Goal: Task Accomplishment & Management: Use online tool/utility

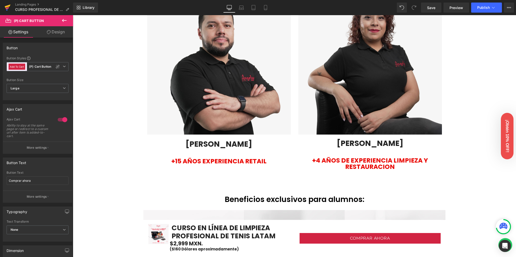
click at [10, 9] on icon at bounding box center [8, 7] width 6 height 13
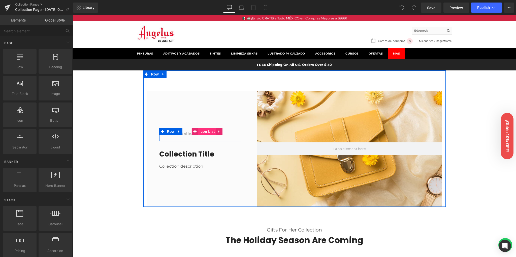
click at [203, 132] on span "Icon List" at bounding box center [207, 132] width 18 height 8
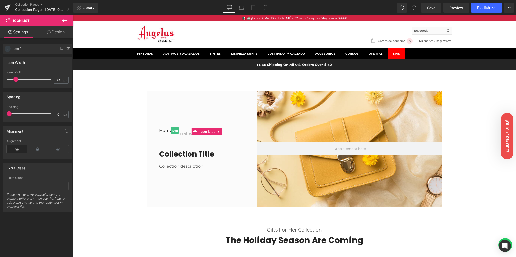
click at [9, 50] on icon at bounding box center [8, 49] width 4 height 4
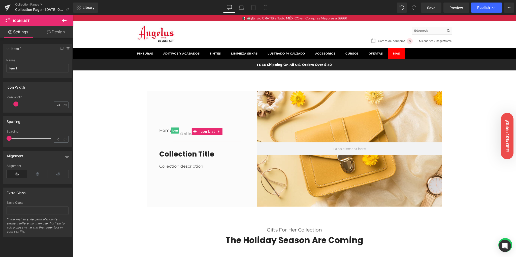
click at [25, 50] on span "Item 1" at bounding box center [32, 49] width 42 height 10
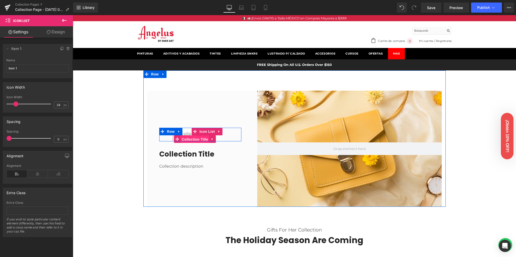
click at [188, 138] on span "Collection Title" at bounding box center [194, 139] width 29 height 8
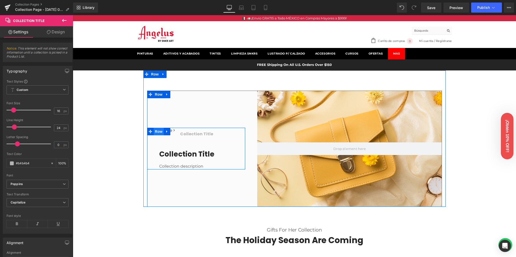
click at [157, 132] on span "Row" at bounding box center [159, 132] width 10 height 8
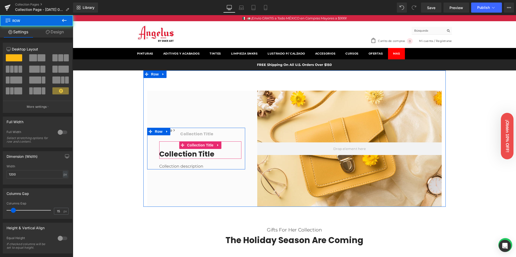
click at [191, 154] on h1 "Collection title" at bounding box center [200, 153] width 82 height 9
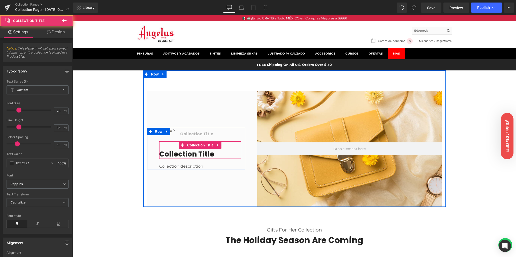
click at [191, 154] on h1 "Collection title" at bounding box center [200, 153] width 82 height 9
click at [196, 153] on h1 "Collection title" at bounding box center [200, 153] width 82 height 9
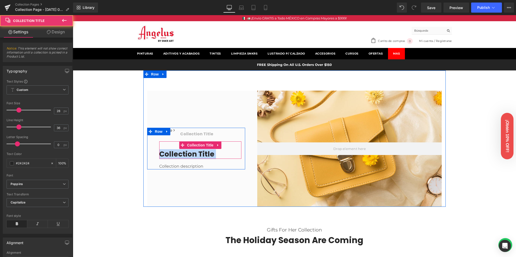
click at [196, 153] on h1 "Collection title" at bounding box center [200, 153] width 82 height 9
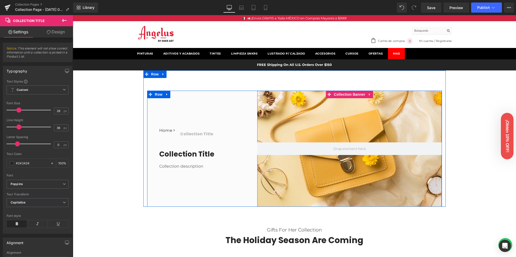
click at [308, 126] on div at bounding box center [349, 148] width 185 height 116
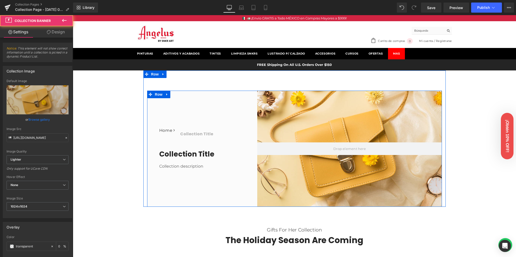
click at [228, 120] on div "Home Button Icon Collection title Collection Title Icon List Row Collection tit…" at bounding box center [196, 148] width 98 height 116
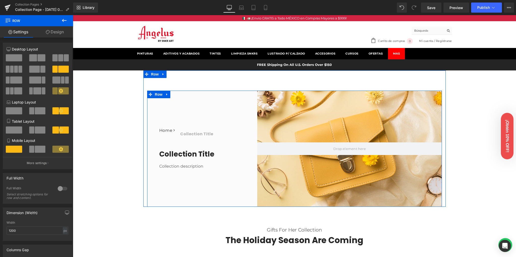
click at [302, 123] on div at bounding box center [349, 148] width 185 height 116
click at [228, 119] on div "Home Button Icon Collection title Collection Title Icon List Row Collection tit…" at bounding box center [196, 148] width 98 height 116
click at [154, 96] on span "Row" at bounding box center [159, 94] width 10 height 8
click at [193, 107] on div "Home Button Icon Collection title Collection Title Icon List Row Collection tit…" at bounding box center [196, 148] width 98 height 116
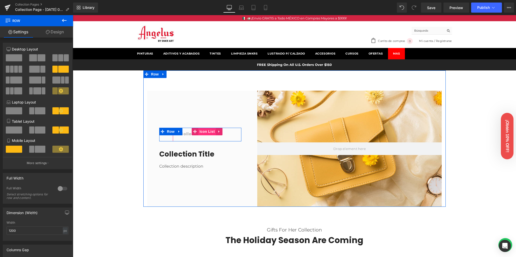
click at [201, 132] on span "Icon List" at bounding box center [207, 132] width 18 height 8
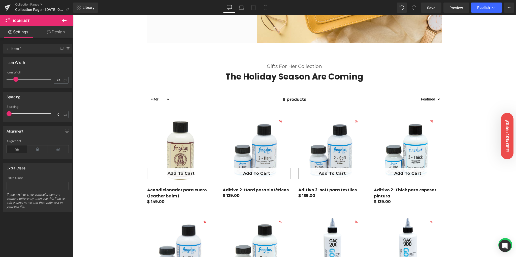
scroll to position [168, 0]
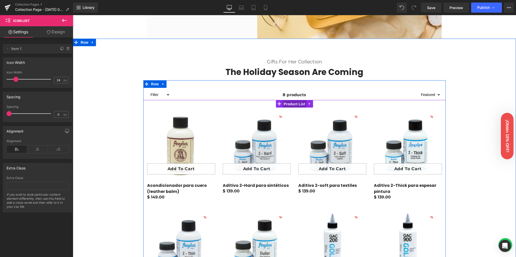
click at [293, 105] on span "Product List" at bounding box center [295, 104] width 24 height 8
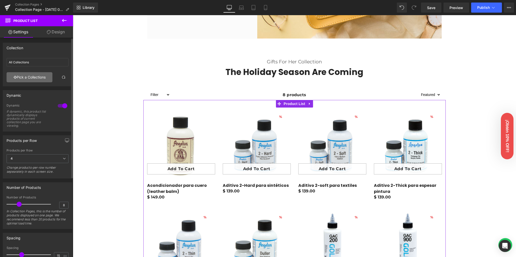
click at [28, 78] on link "Pick a Collections" at bounding box center [30, 77] width 46 height 10
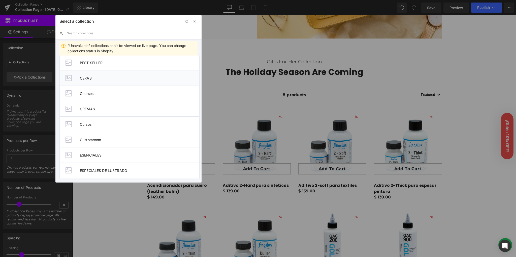
scroll to position [67, 0]
click at [113, 89] on span "Courses" at bounding box center [139, 90] width 119 height 4
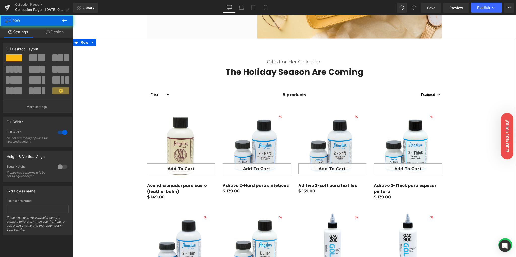
click at [113, 89] on div "Gifts For Her Collection Text Block The Holiday Season Are Coming Heading Row F…" at bounding box center [294, 183] width 443 height 265
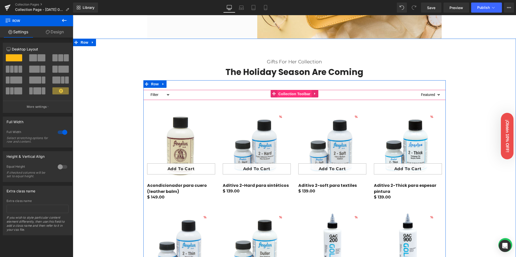
click at [290, 93] on span "Collection Toolbar" at bounding box center [294, 94] width 35 height 8
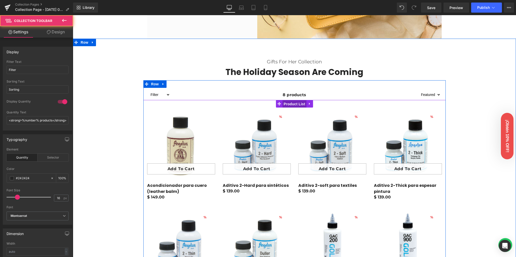
click at [285, 104] on span "Product List" at bounding box center [295, 104] width 24 height 8
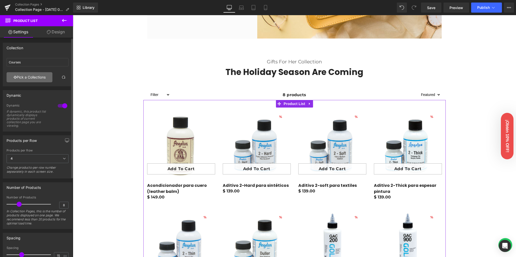
click at [26, 77] on link "Pick a Collections" at bounding box center [30, 77] width 46 height 10
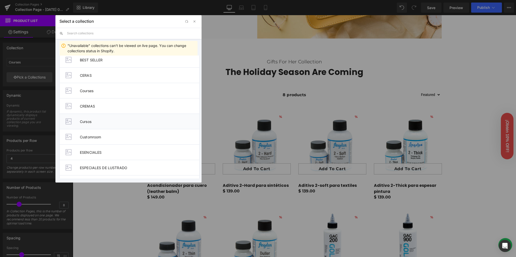
click at [97, 118] on li "Cursos" at bounding box center [129, 120] width 140 height 15
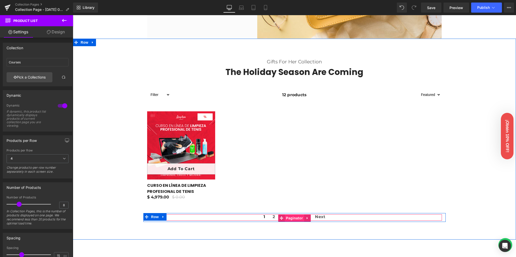
click at [289, 218] on span "Paginator" at bounding box center [294, 218] width 19 height 8
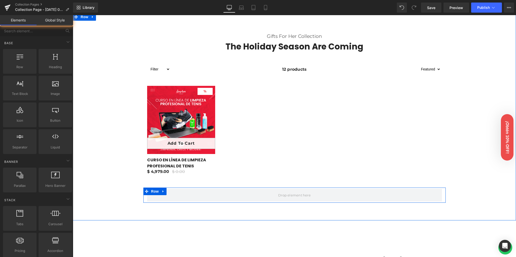
scroll to position [142, 0]
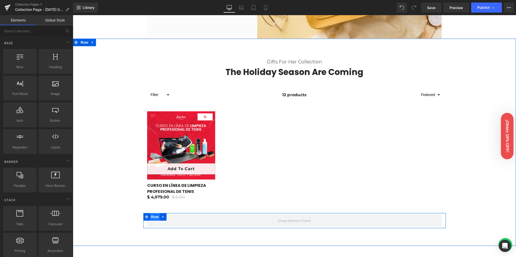
click at [150, 215] on span "Row" at bounding box center [155, 217] width 10 height 8
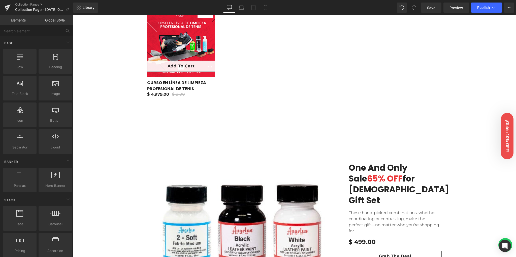
scroll to position [164, 0]
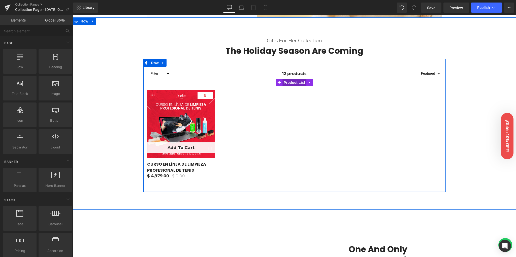
click at [296, 82] on span "Product List" at bounding box center [295, 83] width 24 height 8
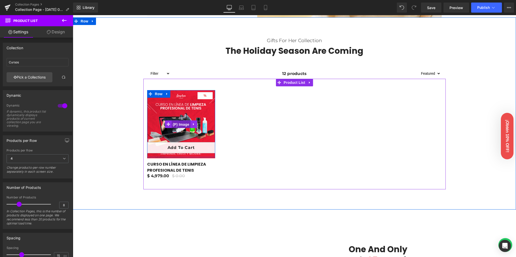
click at [181, 124] on span "(P) Image" at bounding box center [181, 124] width 19 height 8
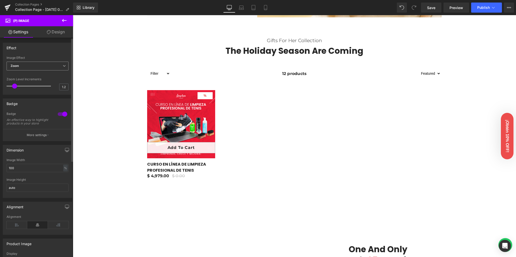
click at [30, 64] on span "Zoom" at bounding box center [38, 66] width 62 height 9
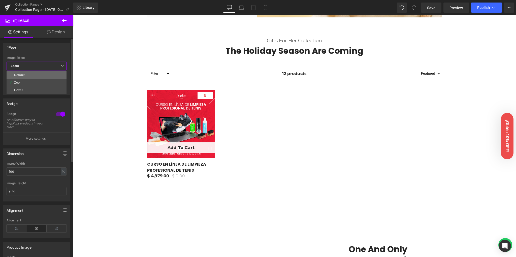
click at [27, 72] on li "Default" at bounding box center [37, 75] width 60 height 8
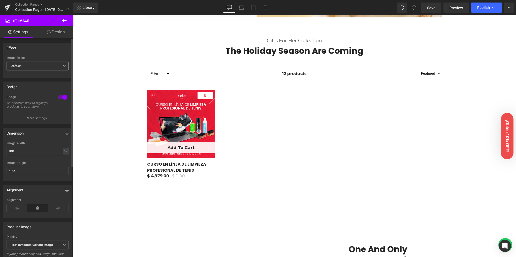
click at [20, 67] on b "Default" at bounding box center [16, 66] width 11 height 4
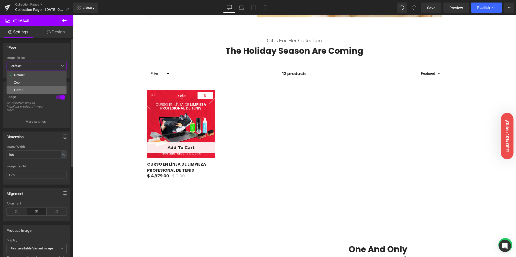
click at [23, 91] on div "Hover" at bounding box center [18, 90] width 9 height 4
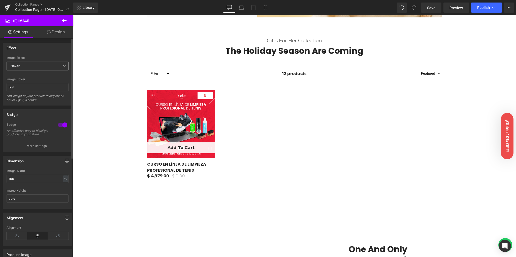
click at [44, 64] on span "Hover" at bounding box center [38, 66] width 62 height 9
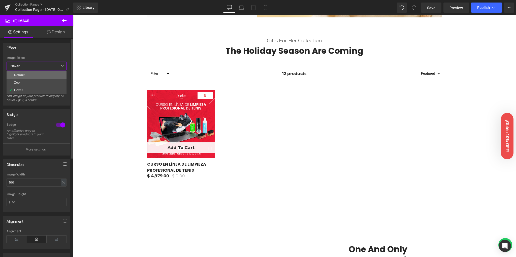
click at [22, 78] on li "Default" at bounding box center [37, 75] width 60 height 8
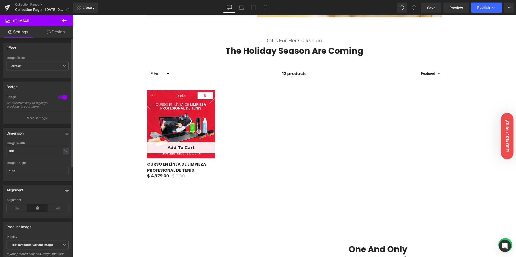
click at [58, 97] on div at bounding box center [62, 97] width 12 height 8
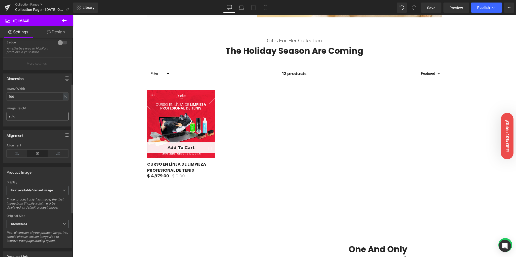
scroll to position [101, 0]
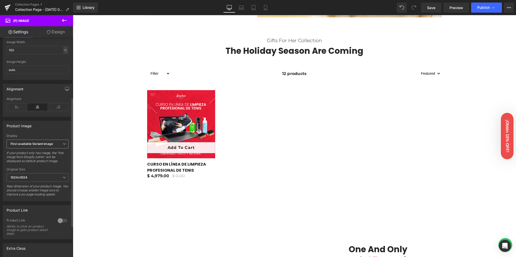
click at [37, 145] on b "First available Variant image" at bounding box center [32, 144] width 42 height 4
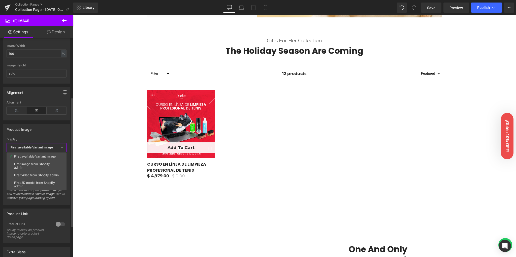
click at [37, 146] on b "First available Variant image" at bounding box center [32, 147] width 42 height 4
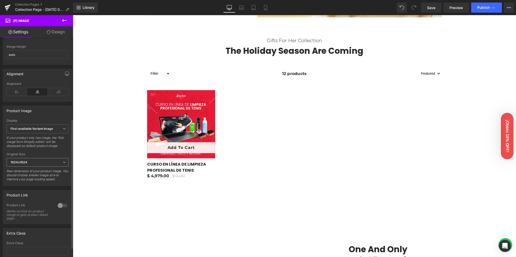
scroll to position [153, 0]
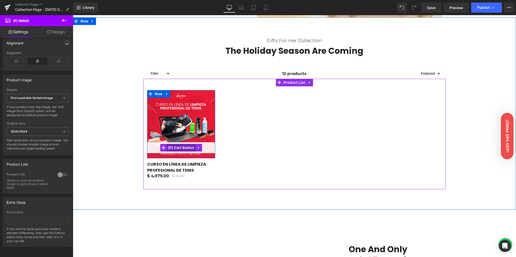
click at [176, 148] on span "(P) Cart Button" at bounding box center [181, 148] width 29 height 8
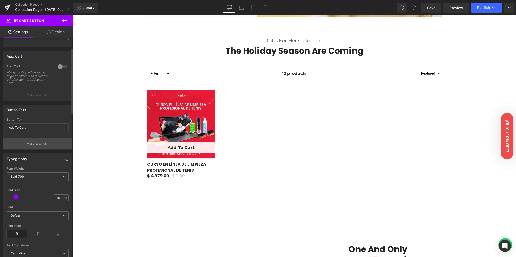
scroll to position [34, 0]
click at [48, 140] on icon "button" at bounding box center [48, 141] width 1 height 3
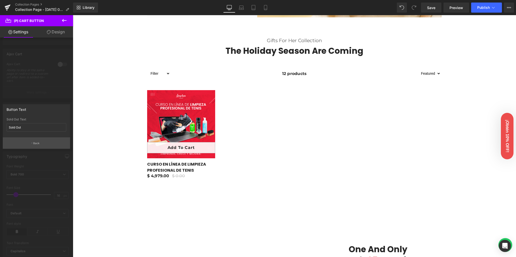
click at [36, 142] on p "Back" at bounding box center [36, 143] width 7 height 4
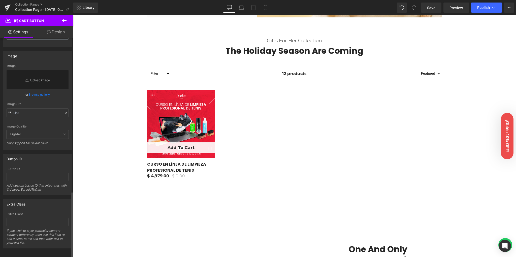
scroll to position [510, 0]
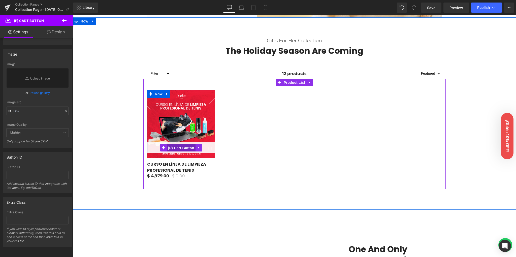
click at [179, 145] on span "(P) Cart Button" at bounding box center [181, 148] width 29 height 8
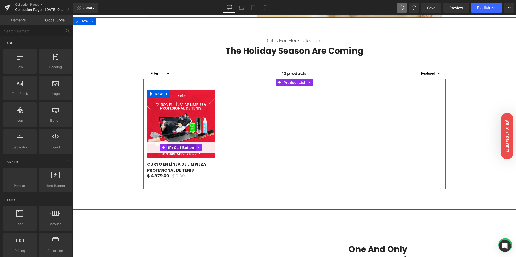
click at [185, 146] on span "(P) Cart Button" at bounding box center [181, 148] width 29 height 8
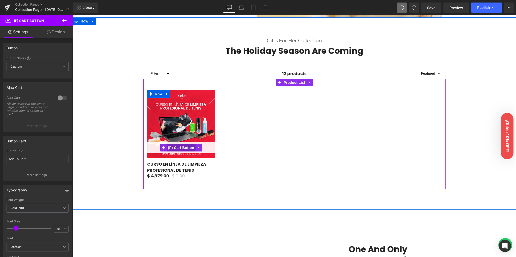
click at [173, 149] on span "(P) Cart Button" at bounding box center [181, 148] width 29 height 8
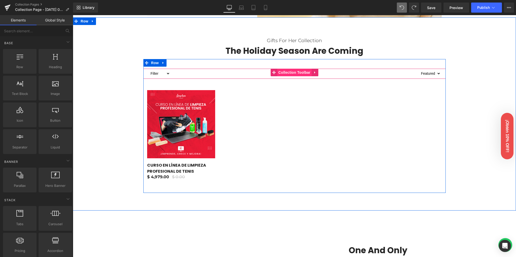
click at [291, 74] on span "Collection Toolbar" at bounding box center [294, 73] width 35 height 8
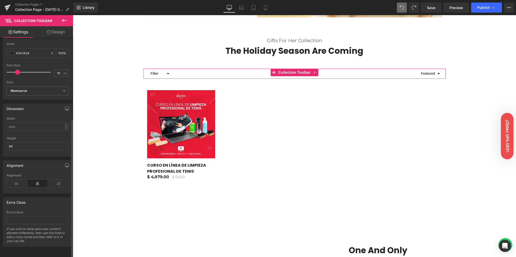
scroll to position [0, 0]
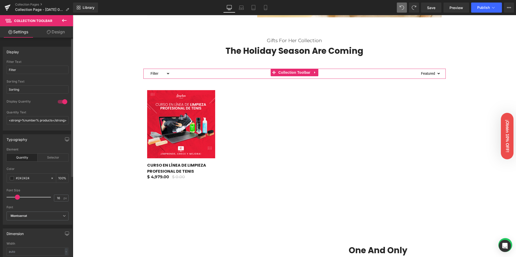
click at [62, 102] on div at bounding box center [62, 102] width 12 height 8
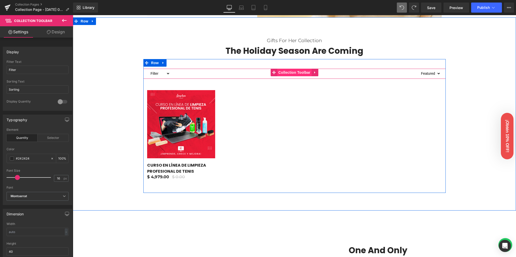
click at [286, 73] on span "Collection Toolbar" at bounding box center [294, 73] width 35 height 8
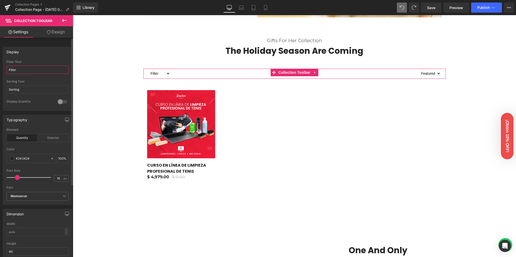
drag, startPoint x: 21, startPoint y: 72, endPoint x: 1, endPoint y: 70, distance: 20.7
click at [1, 70] on div "Display Filter Filter Text Filter Sorting Sorting Text Sorting 1 Display Quanti…" at bounding box center [37, 77] width 75 height 68
type input "Filtrar"
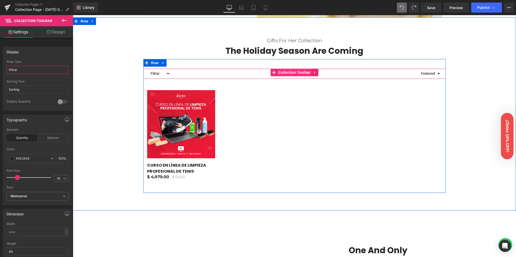
click at [290, 73] on span "Collection Toolbar" at bounding box center [294, 73] width 35 height 8
click at [286, 73] on span "Collection Toolbar" at bounding box center [294, 73] width 35 height 8
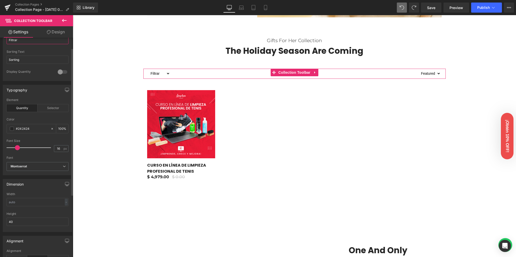
scroll to position [108, 0]
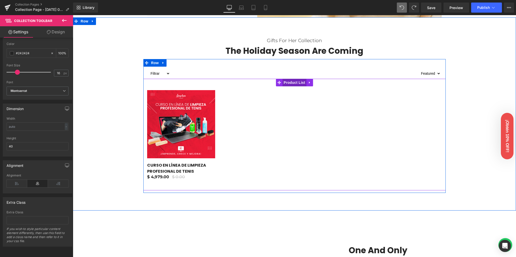
click at [288, 82] on span "Product List" at bounding box center [295, 83] width 24 height 8
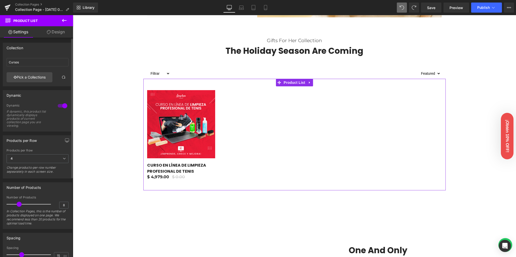
click at [62, 105] on div at bounding box center [62, 106] width 12 height 8
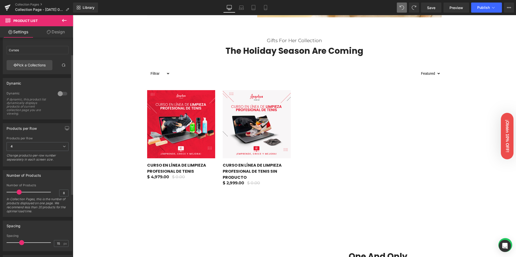
scroll to position [34, 0]
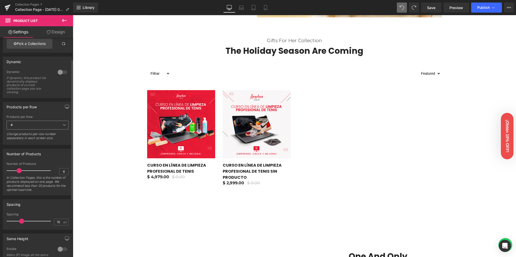
click at [33, 125] on span "4" at bounding box center [38, 124] width 62 height 9
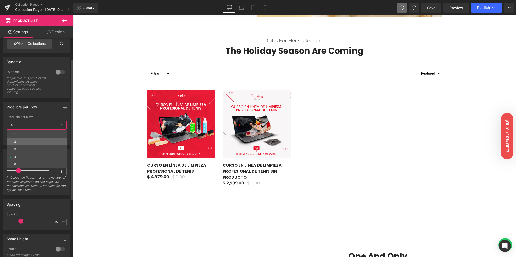
click at [26, 138] on li "2" at bounding box center [37, 142] width 60 height 8
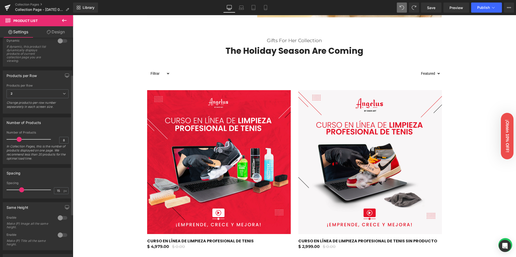
scroll to position [67, 0]
drag, startPoint x: 18, startPoint y: 137, endPoint x: 10, endPoint y: 137, distance: 8.3
click at [10, 137] on span at bounding box center [10, 136] width 5 height 5
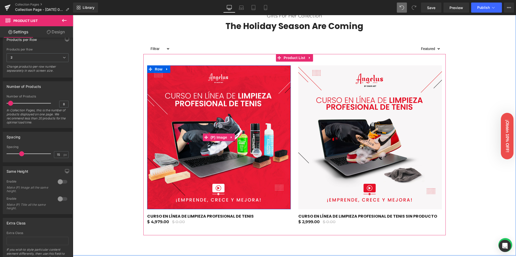
scroll to position [298, 0]
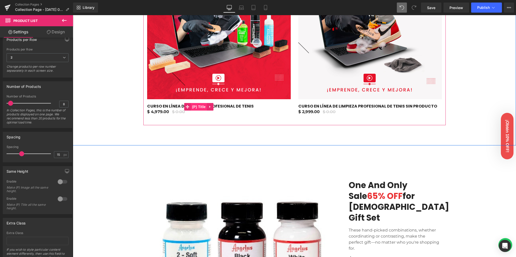
click at [198, 106] on span "(P) Title" at bounding box center [199, 107] width 16 height 8
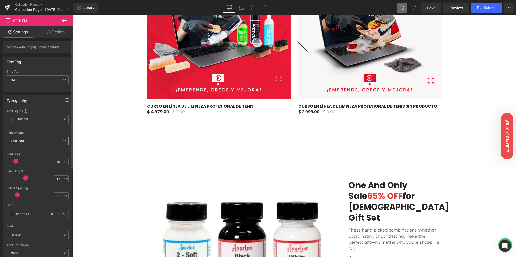
scroll to position [0, 0]
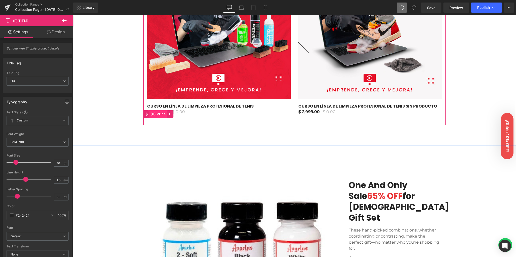
click at [155, 113] on span "(P) Price" at bounding box center [158, 114] width 18 height 8
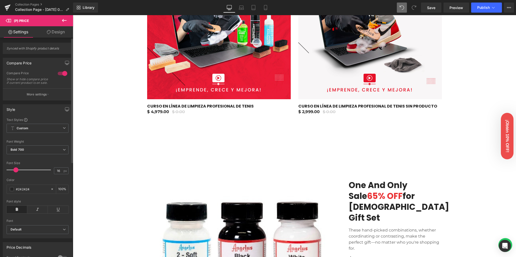
click at [60, 73] on div at bounding box center [62, 73] width 12 height 8
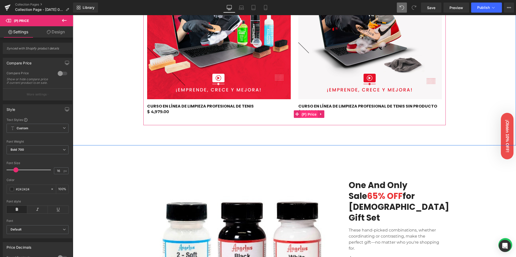
click at [308, 113] on span "(P) Price" at bounding box center [309, 114] width 18 height 8
click at [312, 115] on span "(P) Price" at bounding box center [309, 114] width 18 height 8
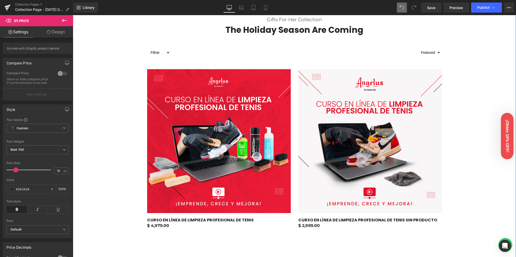
scroll to position [130, 0]
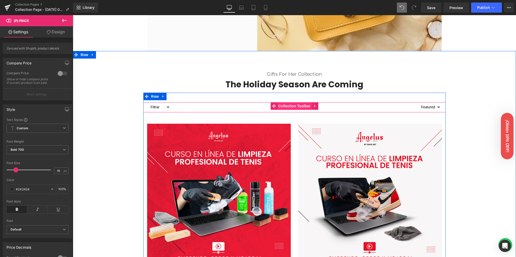
click at [293, 105] on span "Collection Toolbar" at bounding box center [294, 106] width 35 height 8
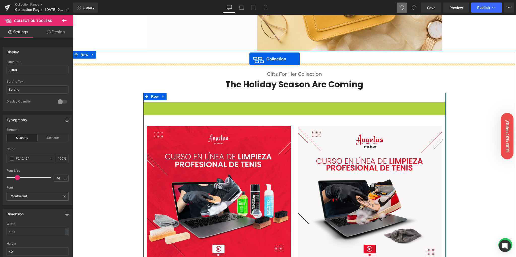
drag, startPoint x: 272, startPoint y: 105, endPoint x: 250, endPoint y: 59, distance: 51.6
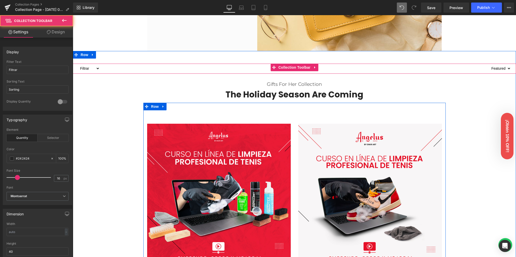
click at [145, 70] on div at bounding box center [294, 69] width 389 height 10
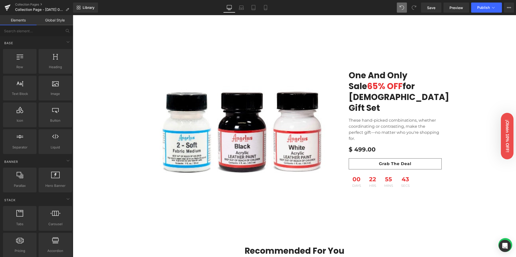
scroll to position [399, 0]
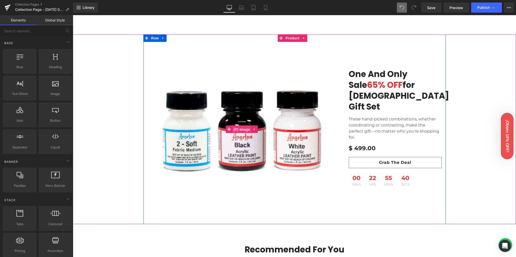
click at [238, 129] on span "(P) Image" at bounding box center [241, 130] width 19 height 8
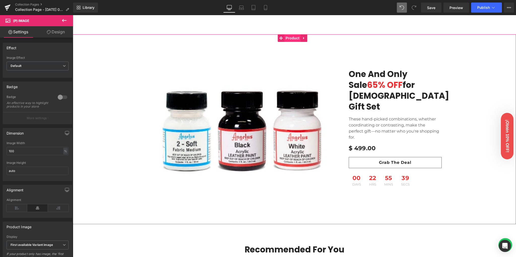
click at [291, 36] on span "Product" at bounding box center [293, 38] width 16 height 8
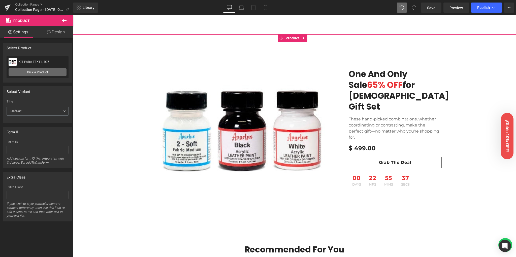
click at [33, 74] on link "Pick a Product" at bounding box center [38, 72] width 58 height 8
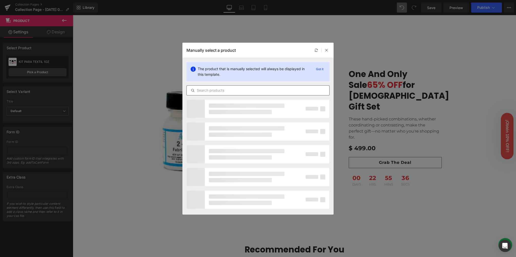
click at [227, 90] on input "text" at bounding box center [258, 90] width 143 height 6
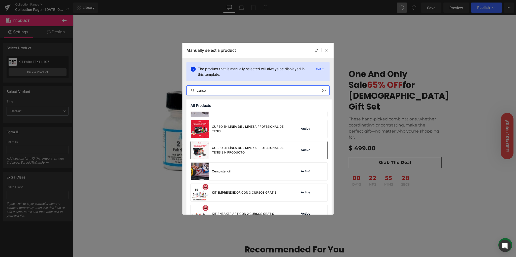
scroll to position [101, 0]
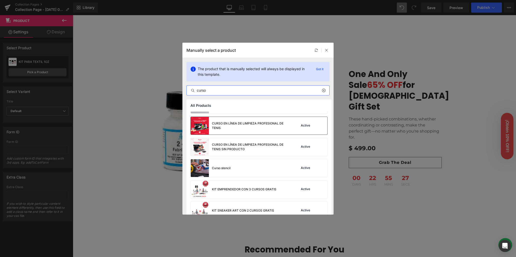
type input "curso"
click at [231, 125] on div "CURSO EN LÍNEA DE LIMPIEZA PROFESIONAL DE TENIS" at bounding box center [250, 125] width 76 height 9
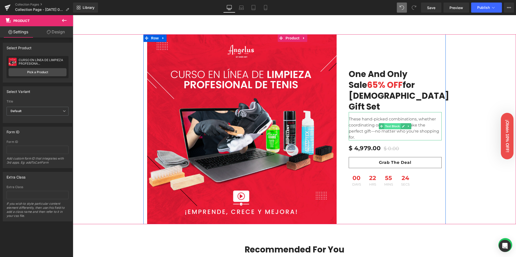
drag, startPoint x: 397, startPoint y: 122, endPoint x: 393, endPoint y: 121, distance: 4.2
click at [396, 123] on span "Text Block" at bounding box center [392, 126] width 17 height 6
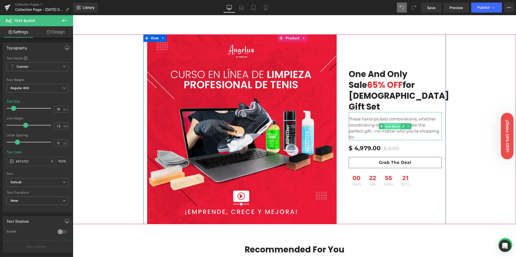
click at [392, 123] on span "Text Block" at bounding box center [392, 126] width 17 height 6
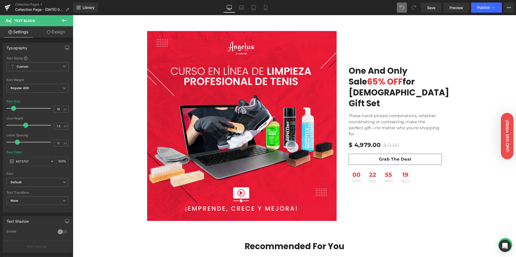
scroll to position [365, 0]
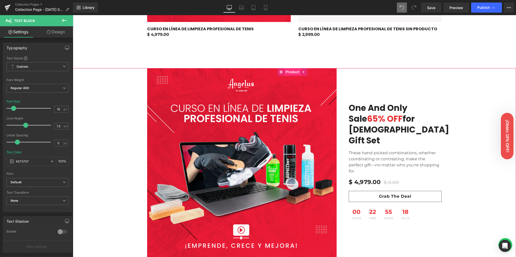
click at [296, 70] on span "Product" at bounding box center [293, 72] width 16 height 8
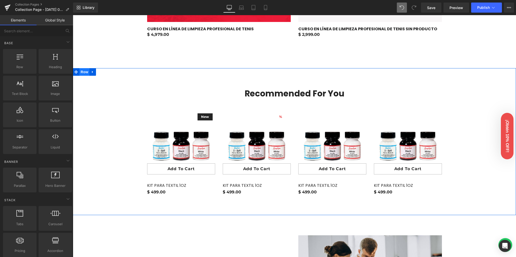
click at [83, 74] on span "Row" at bounding box center [84, 72] width 10 height 8
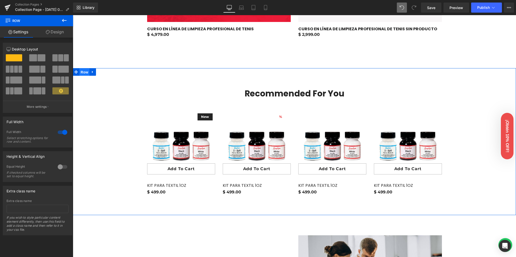
click at [85, 73] on span "Row" at bounding box center [84, 72] width 10 height 8
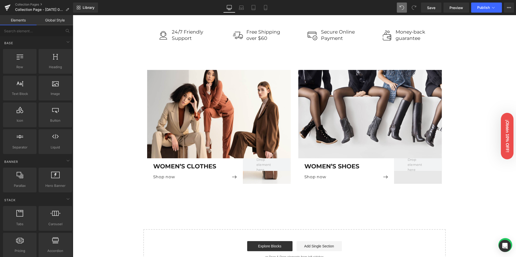
scroll to position [567, 0]
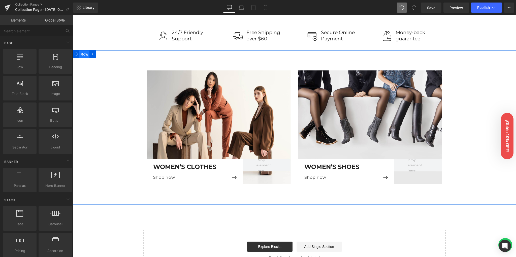
click at [87, 54] on span "Row" at bounding box center [84, 54] width 10 height 8
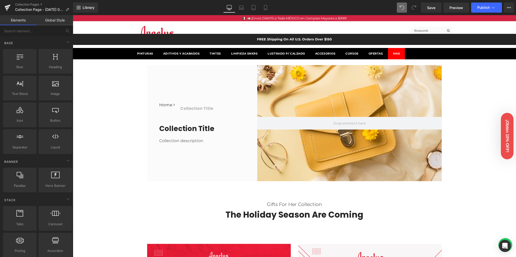
scroll to position [0, 0]
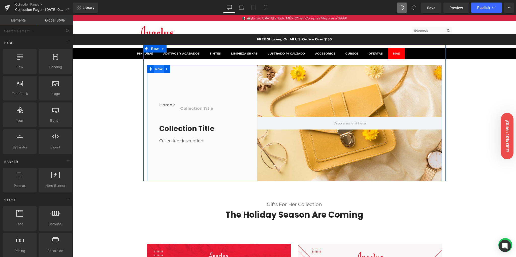
click at [161, 68] on span "Row" at bounding box center [159, 69] width 10 height 8
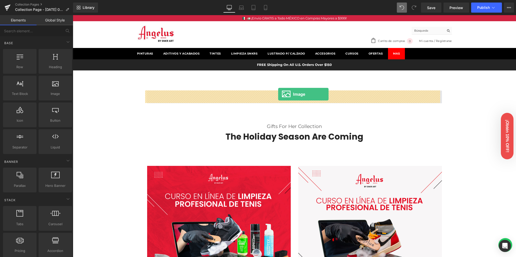
drag, startPoint x: 164, startPoint y: 108, endPoint x: 278, endPoint y: 94, distance: 114.8
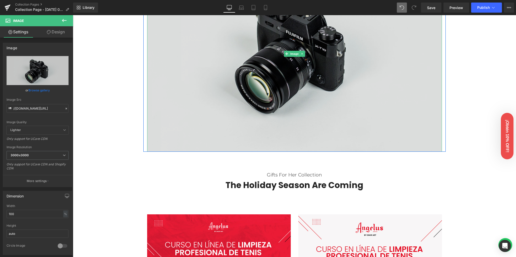
scroll to position [202, 0]
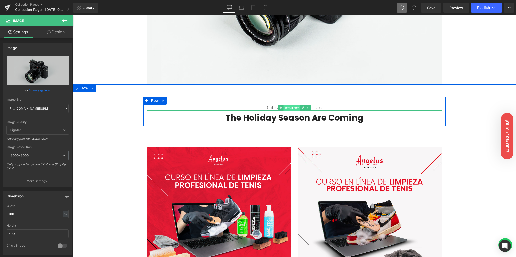
click at [293, 107] on span "Text Block" at bounding box center [292, 107] width 17 height 6
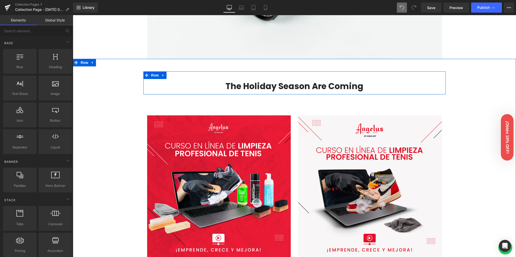
scroll to position [176, 0]
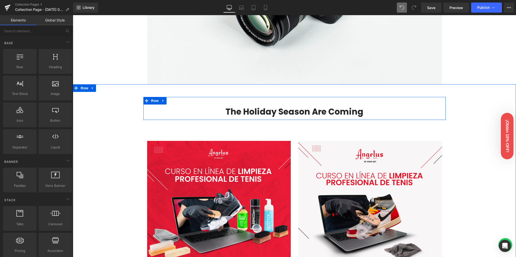
click at [279, 114] on h2 "The Holiday Season Are Coming" at bounding box center [294, 111] width 295 height 11
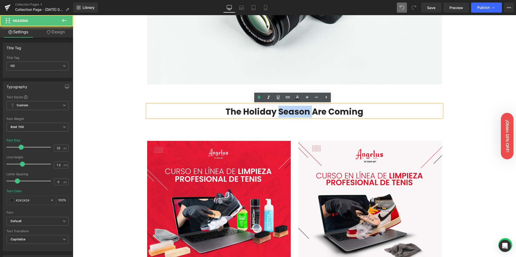
click at [279, 114] on h2 "The Holiday Season Are Coming" at bounding box center [294, 111] width 295 height 11
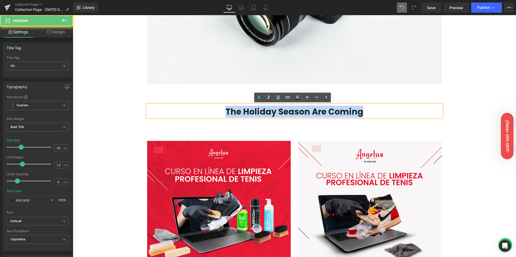
click at [279, 114] on h2 "The Holiday Season Are Coming" at bounding box center [294, 111] width 295 height 11
drag, startPoint x: 471, startPoint y: 114, endPoint x: 428, endPoint y: 106, distance: 43.2
click at [470, 113] on div "The Holiday Season Are Coming Heading Row 497900 %" at bounding box center [294, 205] width 443 height 216
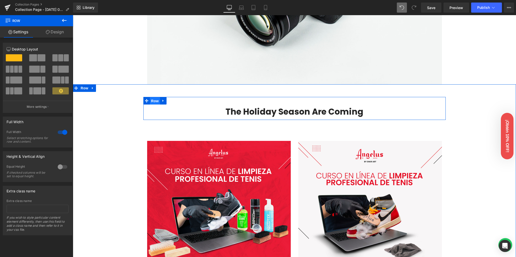
click at [154, 102] on span "Row" at bounding box center [155, 101] width 10 height 8
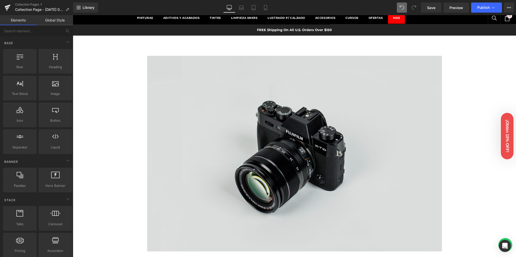
scroll to position [0, 0]
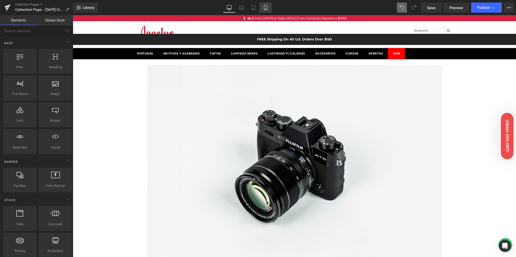
click at [263, 7] on icon at bounding box center [265, 7] width 5 height 5
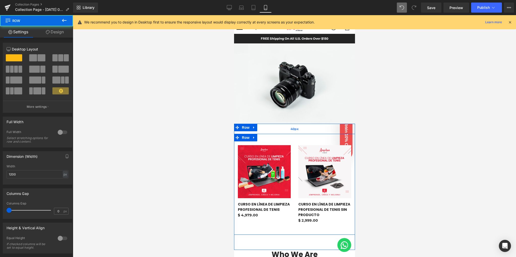
drag, startPoint x: 269, startPoint y: 136, endPoint x: 270, endPoint y: 128, distance: 8.1
click at [270, 128] on div "497900 % (P) Image" at bounding box center [294, 187] width 121 height 126
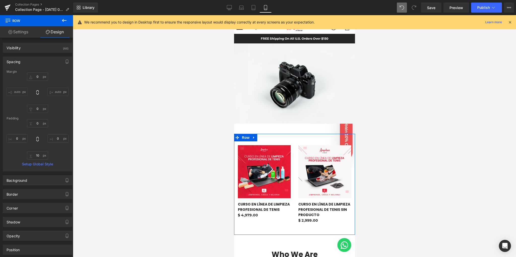
click at [428, 112] on div at bounding box center [294, 135] width 443 height 241
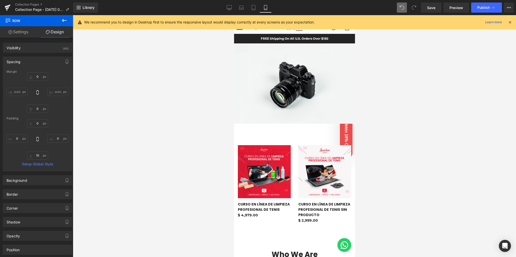
click at [510, 22] on icon at bounding box center [510, 22] width 5 height 5
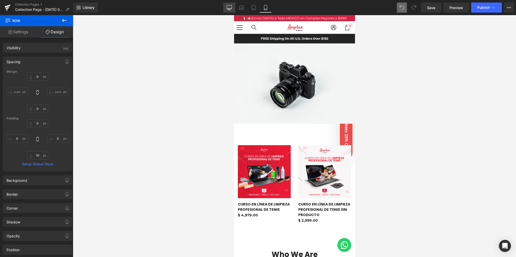
click at [227, 9] on link "Desktop" at bounding box center [229, 8] width 12 height 10
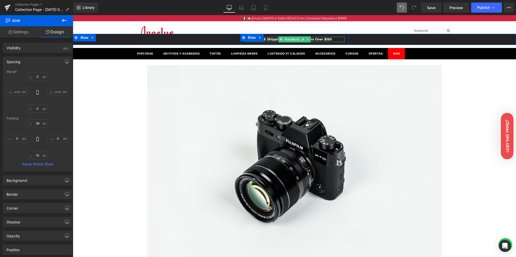
click at [268, 39] on p "FREE Shipping On All U.S. Orders Over $150" at bounding box center [294, 39] width 101 height 5
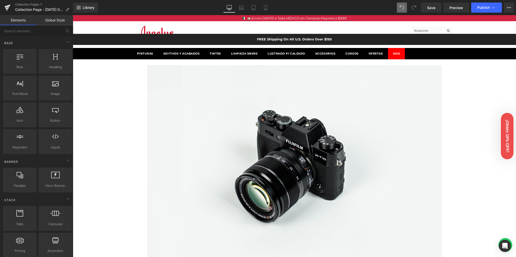
click at [82, 37] on span "Row" at bounding box center [84, 38] width 10 height 8
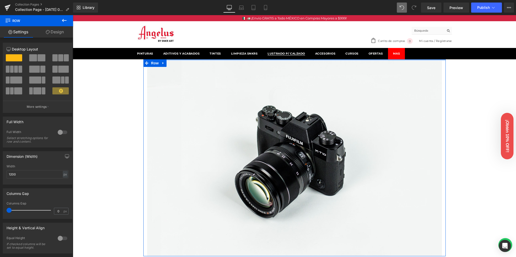
drag, startPoint x: 259, startPoint y: 75, endPoint x: 261, endPoint y: 56, distance: 19.0
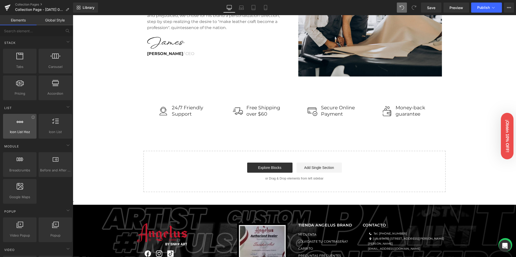
scroll to position [168, 0]
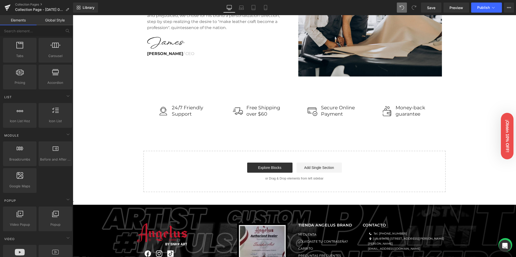
click at [57, 19] on link "Global Style" at bounding box center [55, 20] width 37 height 10
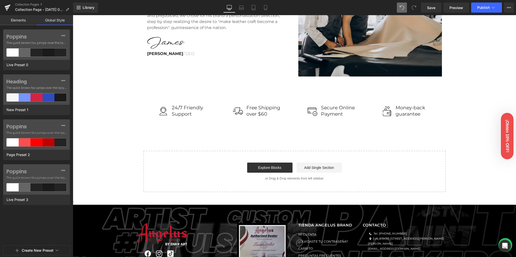
click at [18, 21] on link "Elements" at bounding box center [18, 20] width 37 height 10
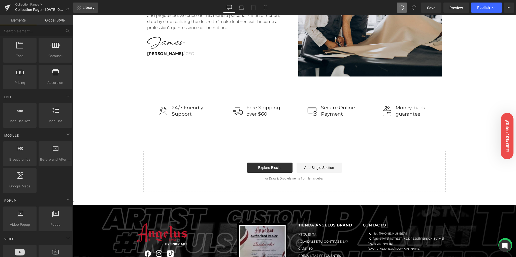
click at [87, 8] on span "Library" at bounding box center [89, 7] width 12 height 5
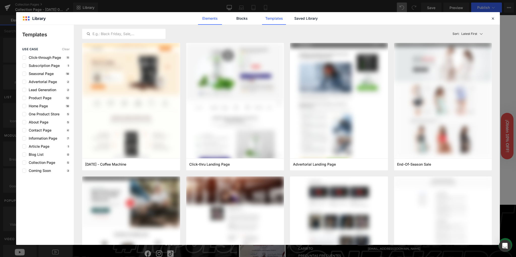
click at [206, 18] on link "Elements" at bounding box center [210, 18] width 24 height 13
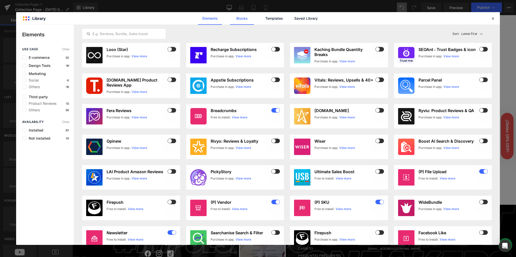
click at [245, 18] on link "Blocks" at bounding box center [242, 18] width 24 height 13
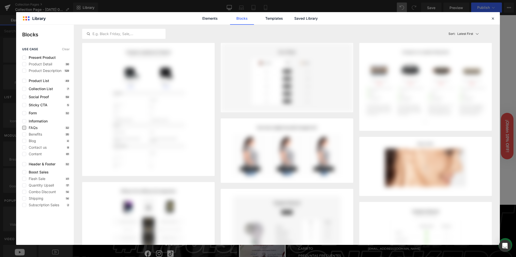
click at [35, 127] on span "FAQs" at bounding box center [31, 128] width 11 height 4
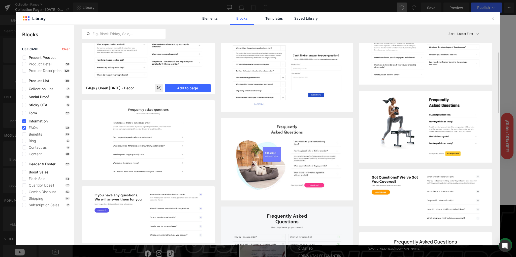
scroll to position [0, 0]
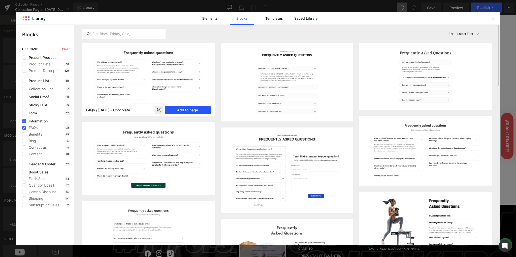
click at [178, 110] on button "Add to page" at bounding box center [188, 110] width 46 height 8
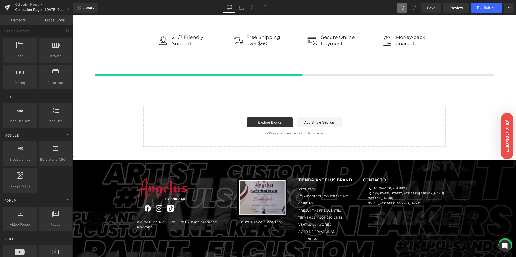
scroll to position [611, 0]
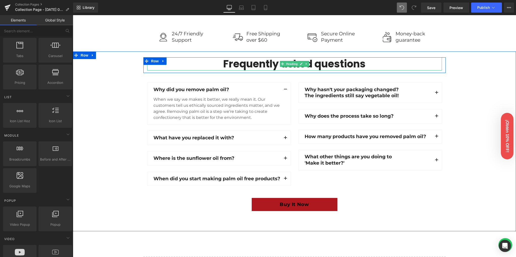
click at [267, 64] on h2 "Frequently asked questions" at bounding box center [294, 63] width 295 height 13
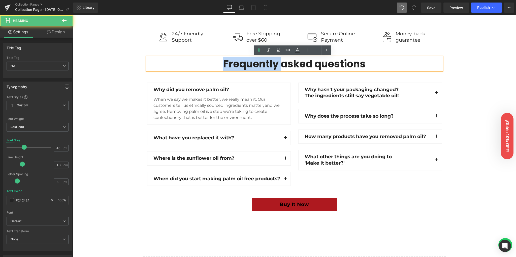
click at [267, 64] on h2 "Frequently asked questions" at bounding box center [294, 63] width 295 height 13
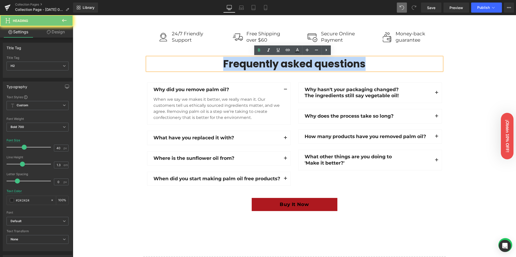
click at [267, 64] on h2 "Frequently asked questions" at bounding box center [294, 63] width 295 height 13
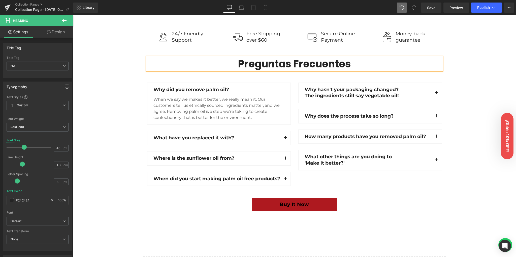
click at [129, 109] on div "Preguntas Frecuentes Heading Row Why did you remove palm oil? Text Block When w…" at bounding box center [294, 135] width 443 height 156
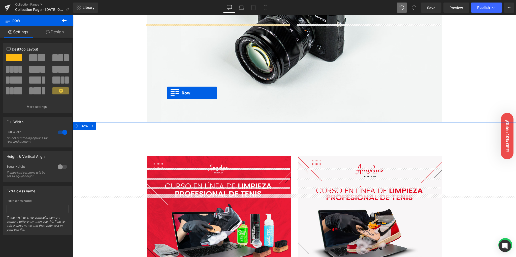
scroll to position [107, 0]
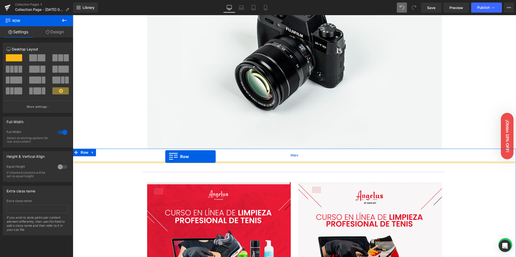
drag, startPoint x: 154, startPoint y: 93, endPoint x: 165, endPoint y: 156, distance: 64.5
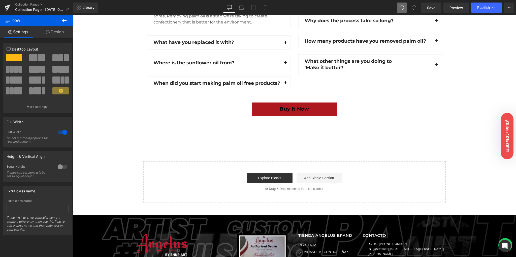
scroll to position [712, 0]
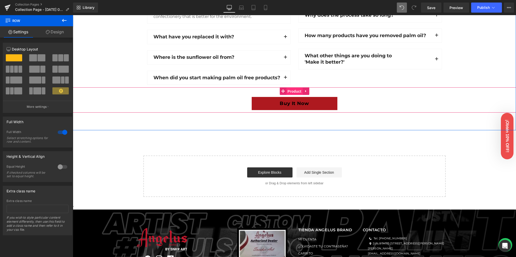
click at [292, 95] on span "Product" at bounding box center [294, 91] width 16 height 8
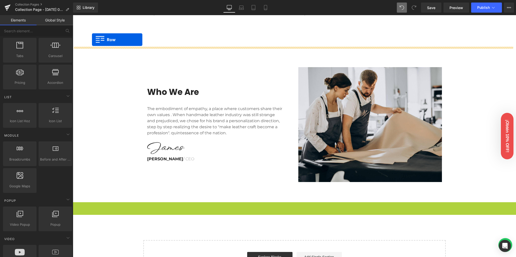
scroll to position [435, 0]
drag, startPoint x: 82, startPoint y: 190, endPoint x: 92, endPoint y: 47, distance: 143.0
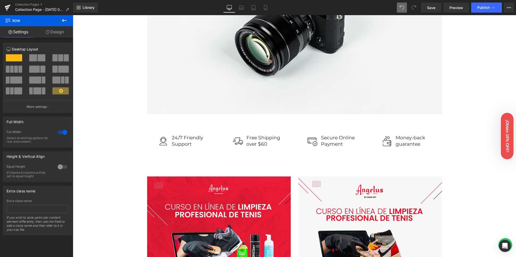
scroll to position [116, 0]
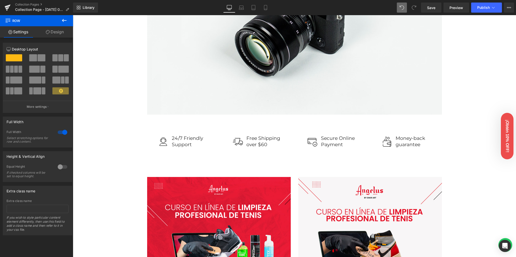
drag, startPoint x: 138, startPoint y: 136, endPoint x: 136, endPoint y: 137, distance: 2.7
click at [136, 137] on div "Image 24/7 Friendly Support Text Block Row Image Free Shipping over $60 Text Bl…" at bounding box center [294, 238] width 443 height 222
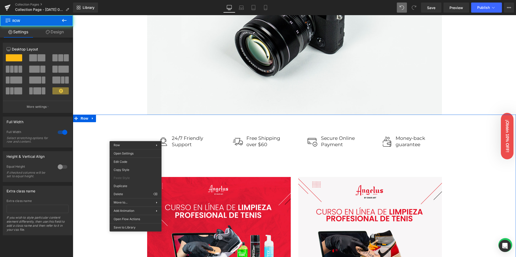
click at [118, 142] on div "Row Row" at bounding box center [136, 145] width 52 height 8
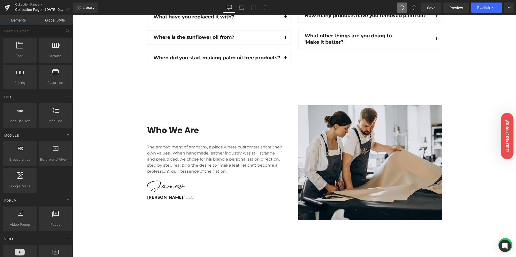
scroll to position [553, 0]
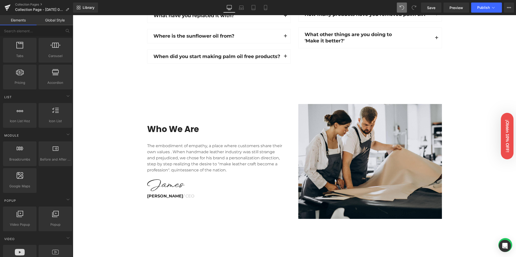
click at [106, 142] on div "Who We Are Heading The embodiment of empathy, a place where customers share the…" at bounding box center [294, 158] width 443 height 125
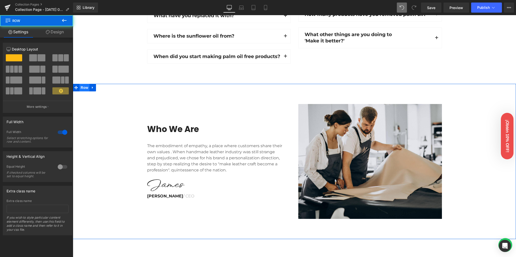
click at [83, 91] on span "Row" at bounding box center [84, 88] width 10 height 8
click at [91, 89] on icon at bounding box center [93, 88] width 4 height 4
click at [89, 130] on div "Who We Are Heading The embodiment of empathy, a place where customers share the…" at bounding box center [294, 158] width 443 height 125
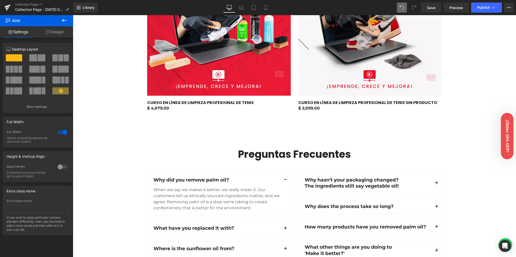
scroll to position [318, 0]
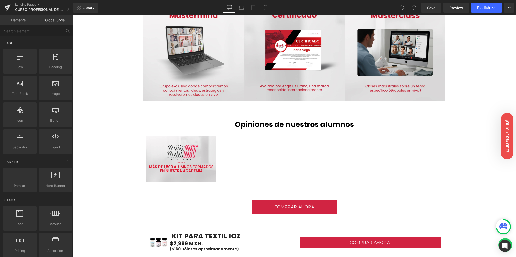
scroll to position [1075, 0]
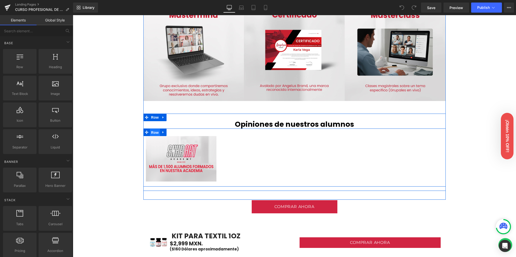
click at [154, 132] on span "Row" at bounding box center [155, 133] width 10 height 8
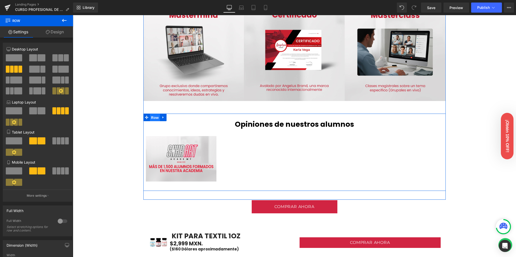
click at [153, 117] on span "Row" at bounding box center [155, 118] width 10 height 8
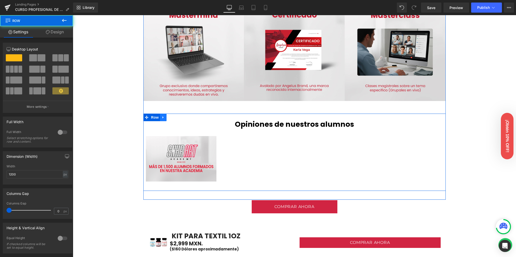
click at [162, 116] on icon at bounding box center [164, 117] width 4 height 4
click at [168, 116] on icon at bounding box center [170, 117] width 4 height 4
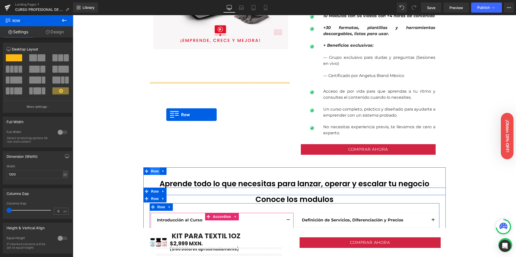
scroll to position [479, 0]
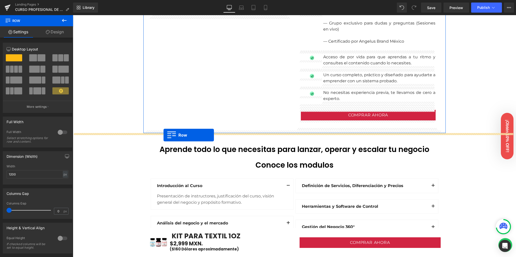
drag, startPoint x: 150, startPoint y: 193, endPoint x: 164, endPoint y: 135, distance: 59.4
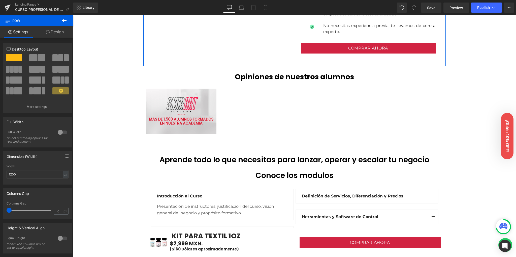
scroll to position [546, 0]
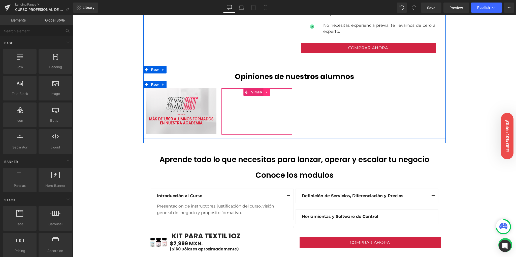
click at [266, 92] on icon at bounding box center [267, 92] width 4 height 4
click at [262, 92] on icon at bounding box center [264, 92] width 4 height 4
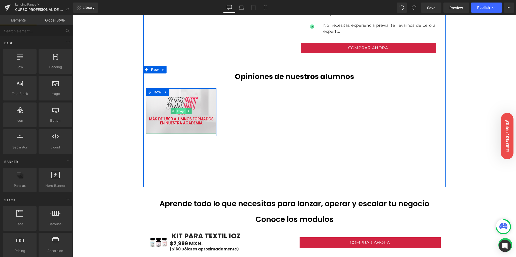
click at [182, 111] on span "Image" at bounding box center [181, 111] width 11 height 6
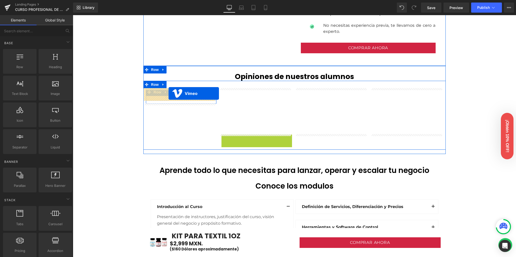
drag, startPoint x: 255, startPoint y: 137, endPoint x: 168, endPoint y: 94, distance: 96.4
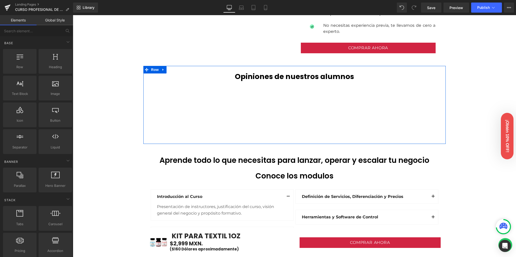
click at [271, 74] on b "Opiniones de nuestros alumnos" at bounding box center [294, 76] width 119 height 10
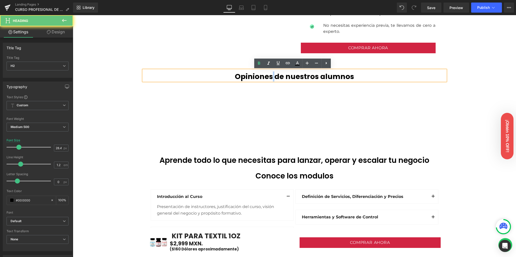
click at [271, 74] on b "Opiniones de nuestros alumnos" at bounding box center [294, 76] width 119 height 10
paste div
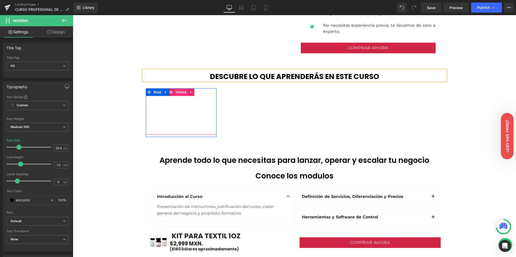
click at [180, 94] on span "Vimeo" at bounding box center [180, 92] width 13 height 8
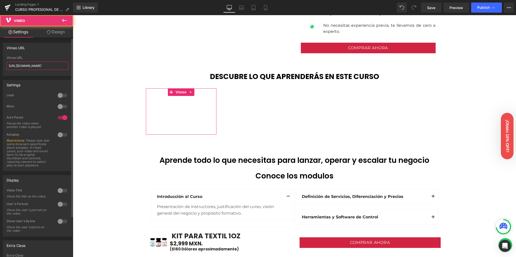
click at [35, 64] on input "[URL][DOMAIN_NAME]" at bounding box center [38, 66] width 62 height 8
paste input "4369012"
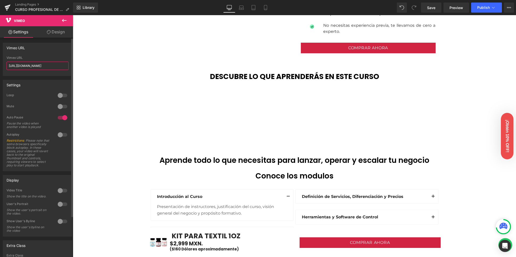
type input "[URL][DOMAIN_NAME]"
click at [36, 73] on div at bounding box center [38, 73] width 62 height 3
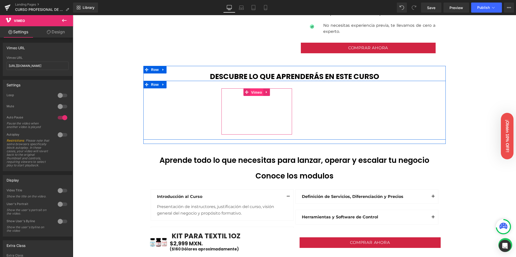
click at [243, 94] on link "Vimeo" at bounding box center [253, 92] width 20 height 8
click at [257, 92] on span "Vimeo" at bounding box center [256, 92] width 13 height 8
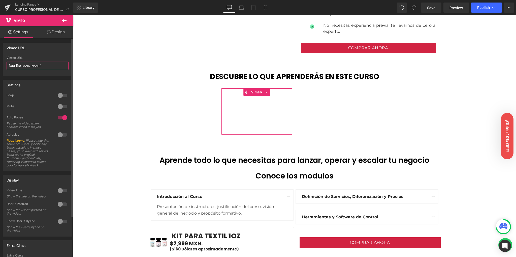
click at [29, 67] on input "[URL][DOMAIN_NAME]" at bounding box center [38, 66] width 62 height 8
paste input "436895"
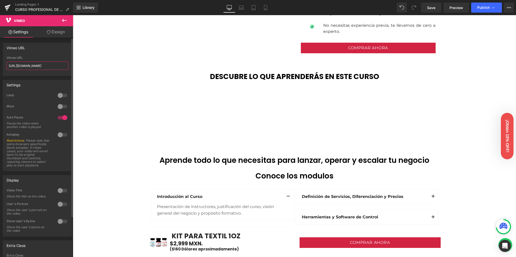
type input "[URL][DOMAIN_NAME]"
click at [35, 76] on div "Settings 0 Loop 0 Mute 1 Auto Pause Pause the video when another video is playe…" at bounding box center [37, 123] width 75 height 95
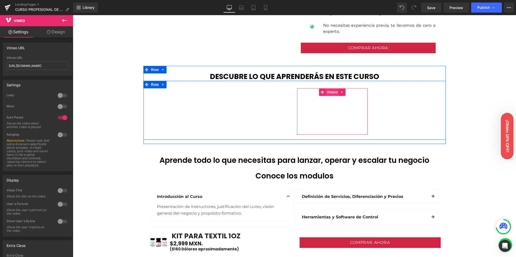
click at [332, 93] on span "Vimeo" at bounding box center [332, 92] width 13 height 8
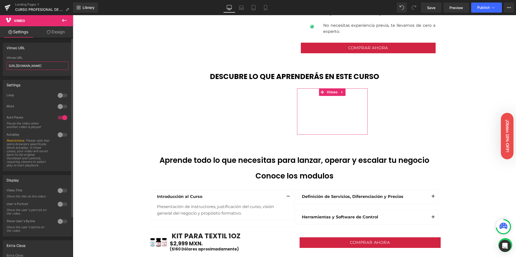
click at [26, 67] on input "https://player.vimeo.com/video/1103880705?badge=0&autopause=0&player_id=0&app_i…" at bounding box center [38, 66] width 62 height 8
paste input "4329071"
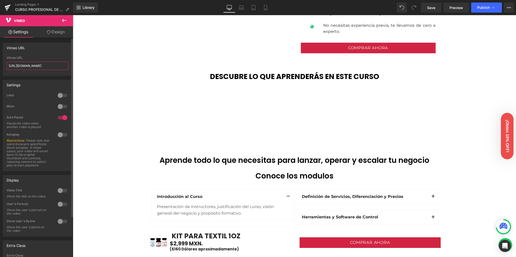
type input "https://player.vimeo.com/video/1104329071?badge=0&autopause=0&player_id=0&app_i…"
click at [29, 73] on div at bounding box center [38, 73] width 62 height 3
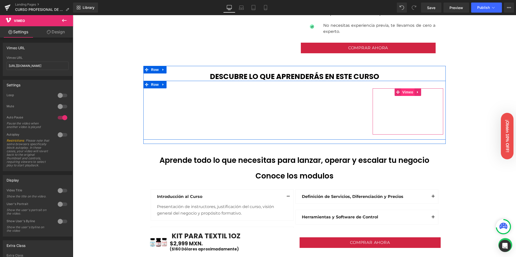
click at [403, 92] on span "Vimeo" at bounding box center [407, 92] width 13 height 8
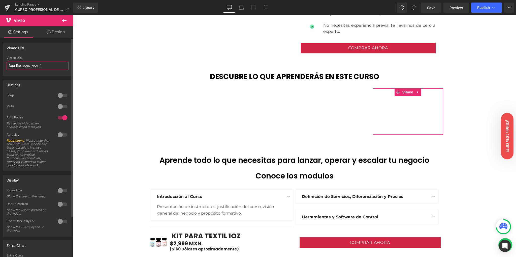
click at [32, 65] on input "https://player.vimeo.com/video/1103880631?badge=0&autopause=0&player_id=0&app_i…" at bounding box center [38, 66] width 62 height 8
paste input "4296163"
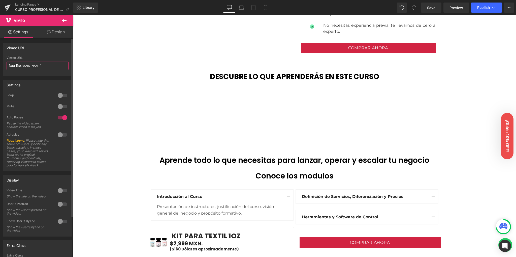
type input "https://player.vimeo.com/video/1104296163?badge=0&autopause=0&player_id=0&app_i…"
click at [33, 75] on div at bounding box center [38, 73] width 62 height 3
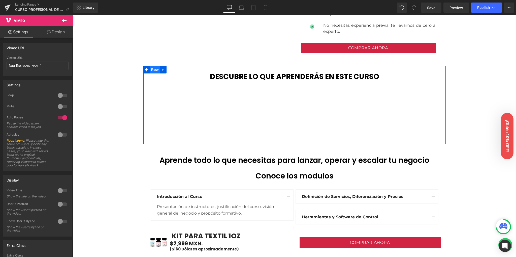
click at [154, 71] on span "Row" at bounding box center [155, 70] width 10 height 8
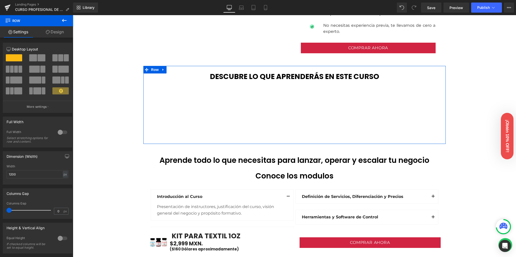
click at [57, 33] on link "Design" at bounding box center [55, 31] width 37 height 11
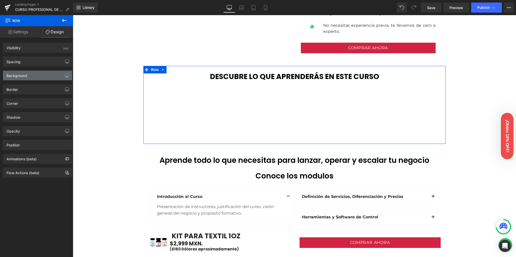
click at [36, 71] on div "Background" at bounding box center [37, 76] width 69 height 10
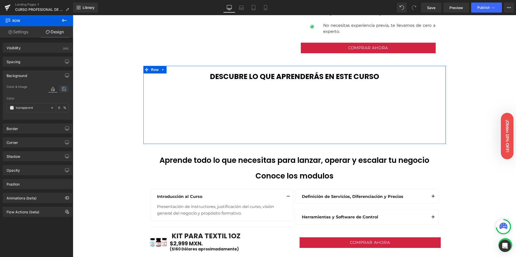
click at [64, 87] on icon at bounding box center [63, 88] width 9 height 7
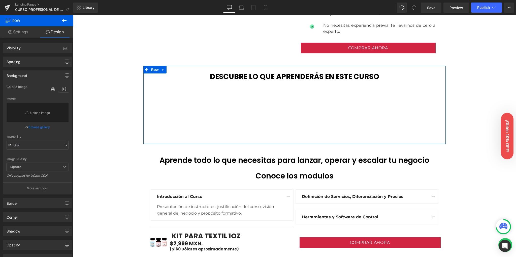
click at [35, 125] on link "Browse gallery" at bounding box center [38, 126] width 21 height 9
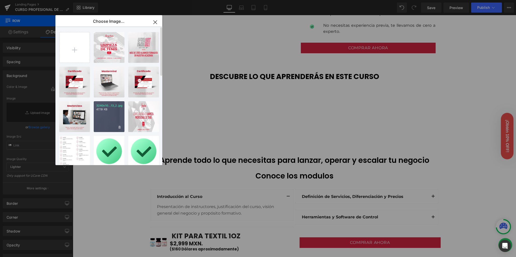
click at [99, 111] on div "3240x10...13_2.jpg 47.19 KB" at bounding box center [109, 116] width 31 height 31
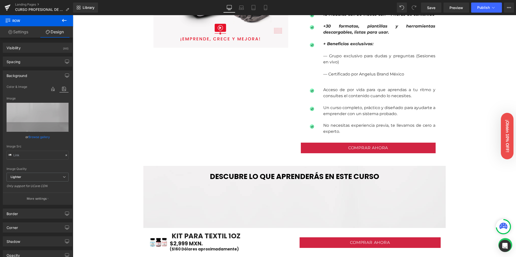
scroll to position [512, 0]
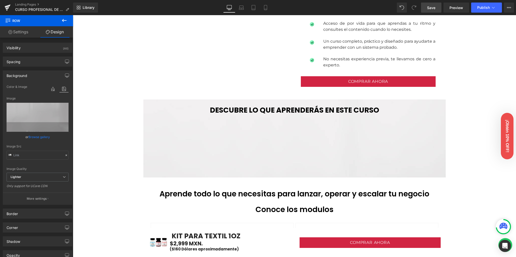
click at [427, 8] on span "Save" at bounding box center [431, 7] width 8 height 5
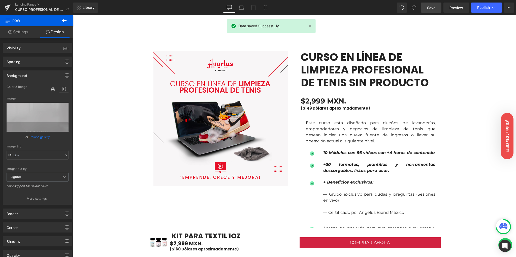
scroll to position [344, 0]
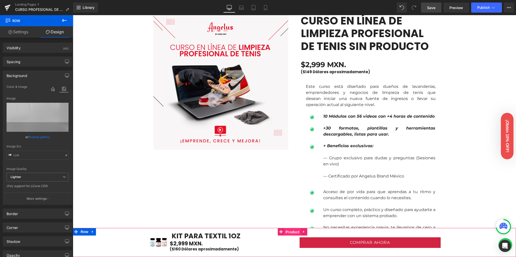
click at [290, 231] on span "Product" at bounding box center [293, 232] width 16 height 8
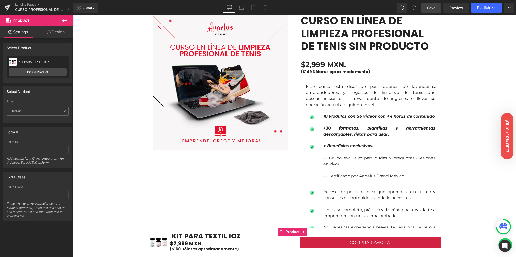
click at [40, 67] on div "KIT PARA TEXTIL 1OZ CURSO EN LÍNEA DE LIMPIEZA PROFESIONAL DE TENIS Pick a Prod…" at bounding box center [38, 67] width 62 height 22
click at [38, 70] on link "Pick a Product" at bounding box center [38, 72] width 58 height 8
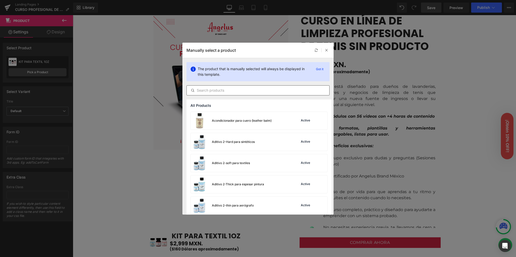
click at [221, 90] on input "text" at bounding box center [258, 90] width 143 height 6
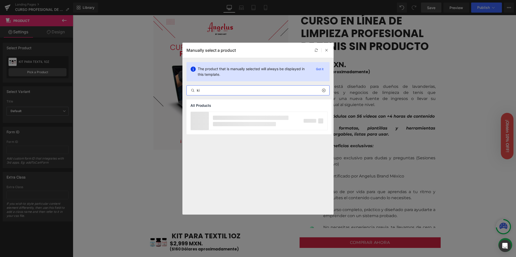
type input "k"
type input "curso"
click at [325, 49] on icon at bounding box center [327, 50] width 4 height 4
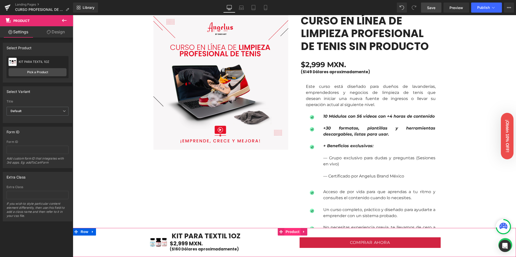
click at [289, 230] on span "Product" at bounding box center [293, 232] width 16 height 8
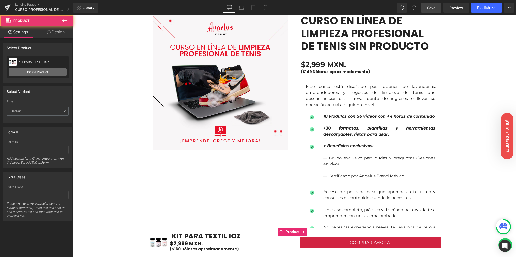
click at [24, 70] on link "Pick a Product" at bounding box center [38, 72] width 58 height 8
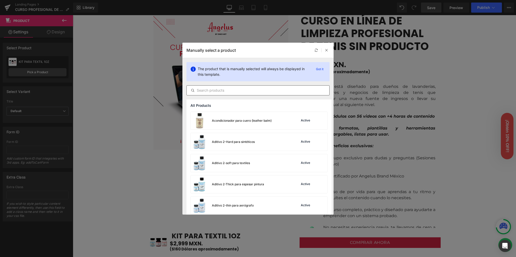
click at [237, 94] on div at bounding box center [258, 90] width 143 height 10
click at [230, 89] on input "text" at bounding box center [258, 90] width 143 height 6
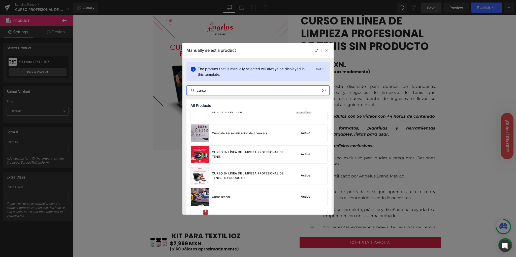
scroll to position [101, 0]
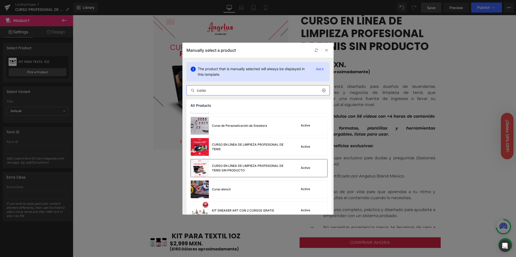
type input "curso"
click at [233, 165] on div "CURSO EN LÍNEA DE LIMPIEZA PROFESIONAL DE TENIS SIN PRODUCTO" at bounding box center [250, 167] width 76 height 9
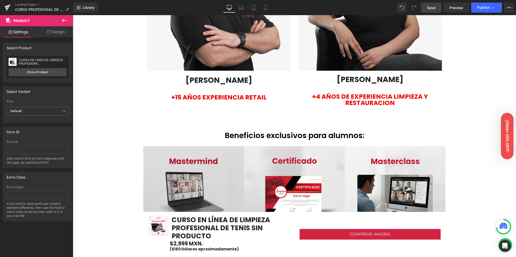
scroll to position [983, 0]
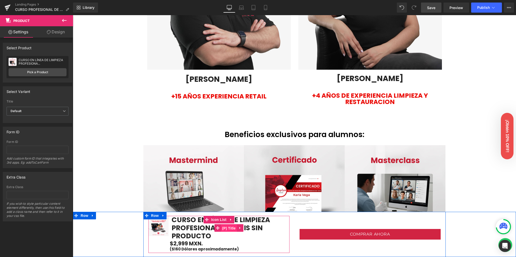
click at [222, 227] on span "(P) Title" at bounding box center [229, 228] width 16 height 8
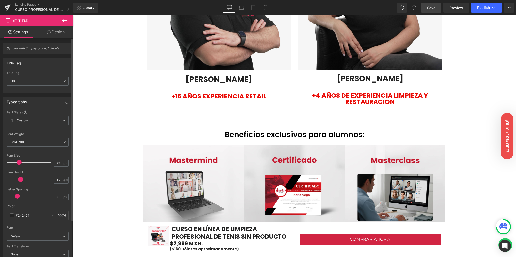
click at [18, 162] on span at bounding box center [19, 162] width 5 height 5
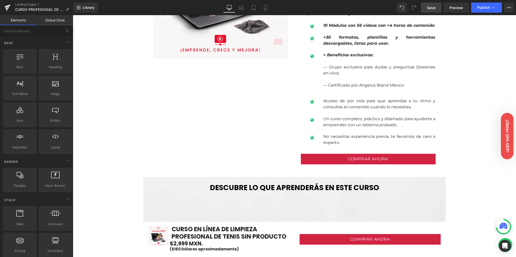
scroll to position [311, 0]
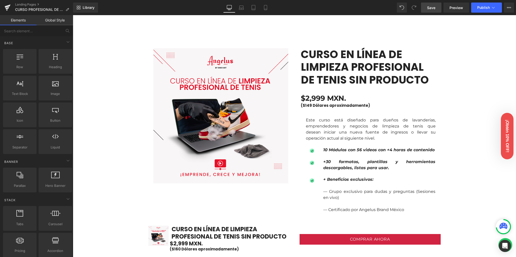
click at [433, 7] on span "Save" at bounding box center [431, 7] width 8 height 5
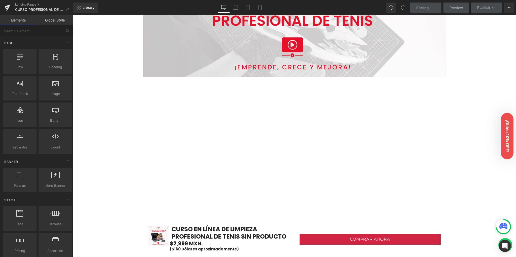
scroll to position [0, 0]
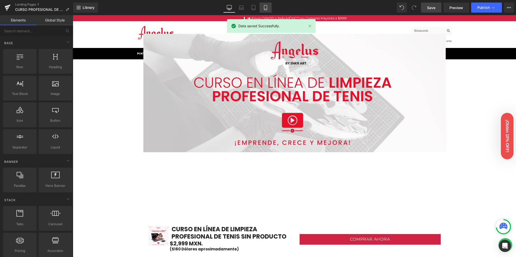
click at [267, 8] on icon at bounding box center [265, 7] width 5 height 5
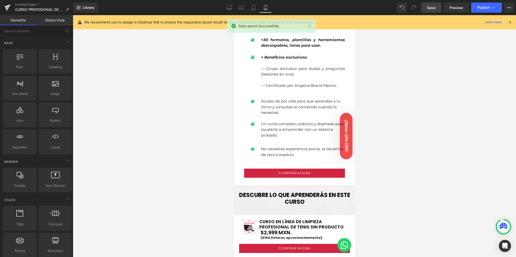
scroll to position [605, 0]
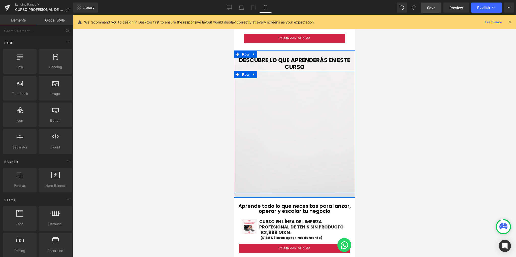
click at [264, 116] on div "Vimeo Row Vimeo Vimeo Vimeo Row" at bounding box center [294, 132] width 121 height 122
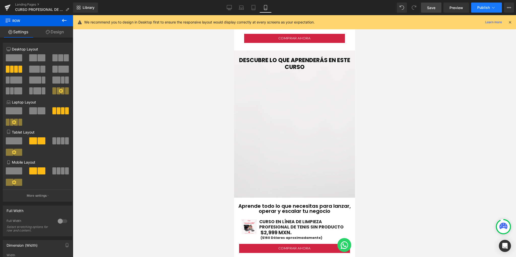
click at [477, 8] on button "Publish" at bounding box center [486, 8] width 31 height 10
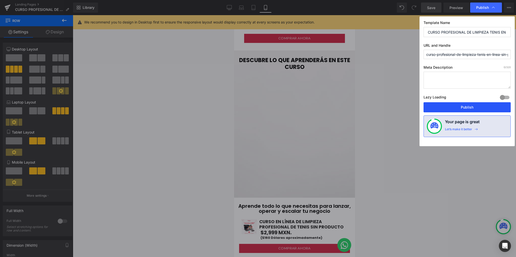
click at [457, 107] on button "Publish" at bounding box center [467, 107] width 87 height 10
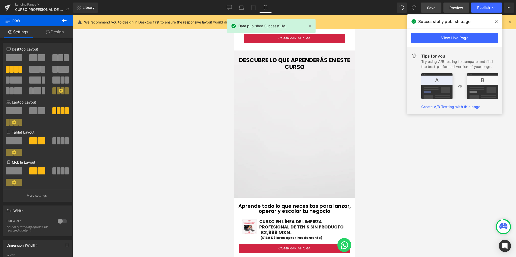
click at [457, 9] on span "Preview" at bounding box center [457, 7] width 14 height 5
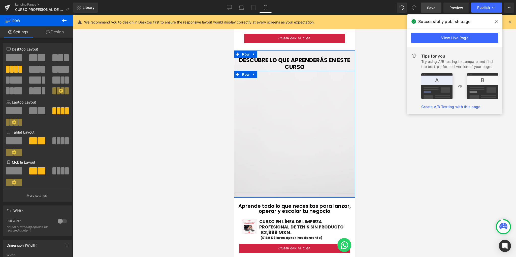
click at [273, 127] on div "Vimeo Row Vimeo Vimeo Vimeo Row" at bounding box center [294, 132] width 121 height 122
click at [245, 71] on span "Row" at bounding box center [245, 75] width 10 height 8
click at [38, 171] on span at bounding box center [42, 170] width 8 height 7
click at [250, 78] on span "Row" at bounding box center [248, 82] width 10 height 8
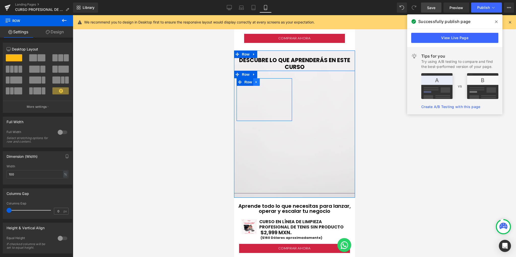
click at [256, 81] on icon at bounding box center [256, 82] width 1 height 2
click at [264, 80] on icon at bounding box center [263, 82] width 4 height 4
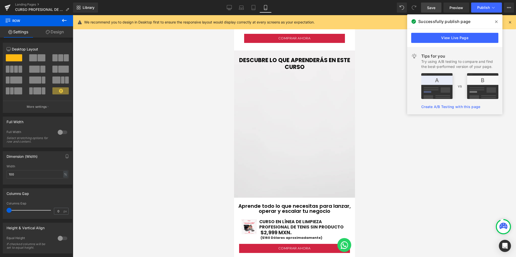
click at [397, 8] on div "Library Mobile Desktop Laptop Tablet Mobile Save Preview Publish Scheduled View…" at bounding box center [294, 8] width 443 height 10
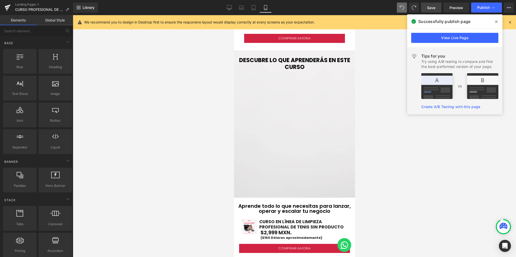
click at [496, 21] on icon at bounding box center [496, 21] width 3 height 3
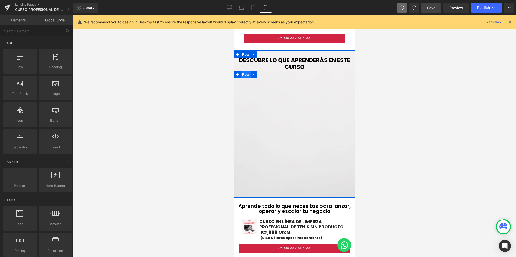
click at [246, 71] on span "Row" at bounding box center [245, 75] width 10 height 8
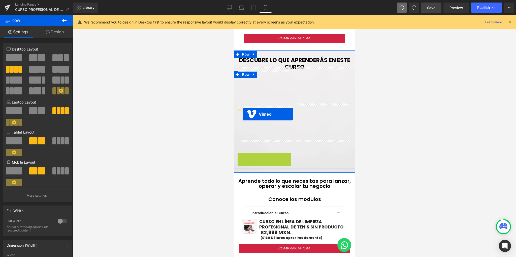
drag, startPoint x: 265, startPoint y: 143, endPoint x: 242, endPoint y: 114, distance: 37.2
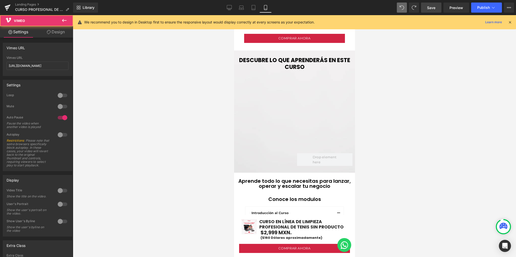
click at [165, 123] on div at bounding box center [294, 135] width 443 height 241
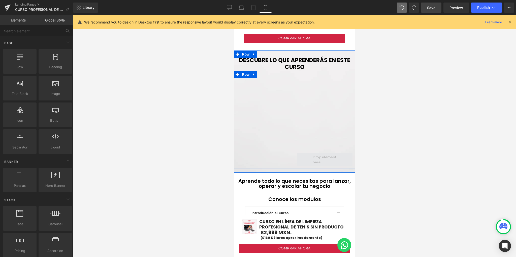
click at [318, 153] on span at bounding box center [325, 159] width 28 height 13
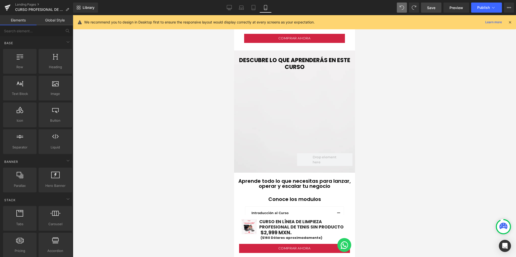
click at [180, 118] on div at bounding box center [294, 135] width 443 height 241
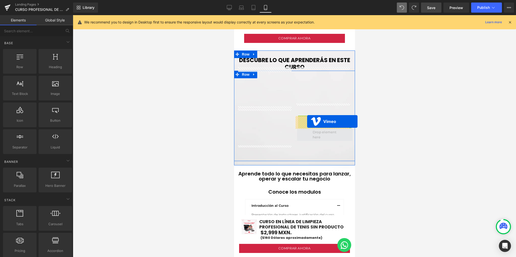
drag, startPoint x: 319, startPoint y: 107, endPoint x: 307, endPoint y: 121, distance: 18.8
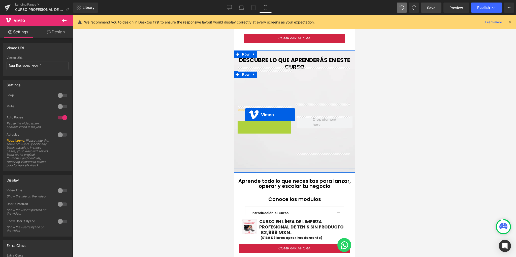
drag, startPoint x: 261, startPoint y: 115, endPoint x: 245, endPoint y: 114, distance: 16.1
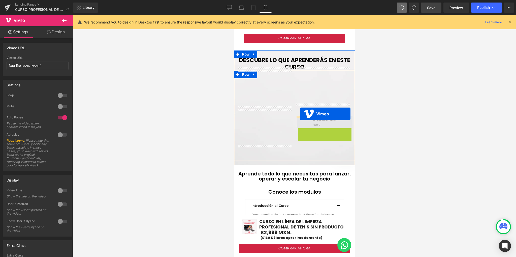
drag, startPoint x: 321, startPoint y: 120, endPoint x: 300, endPoint y: 114, distance: 22.2
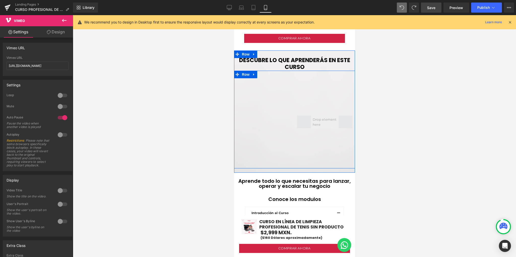
click at [316, 115] on span at bounding box center [325, 121] width 28 height 13
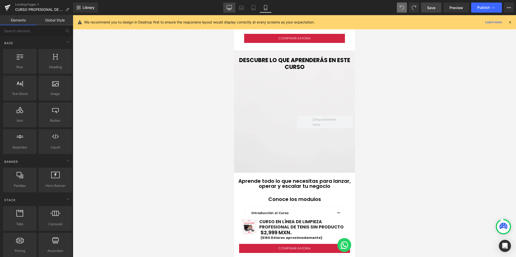
click at [231, 6] on icon at bounding box center [229, 7] width 5 height 5
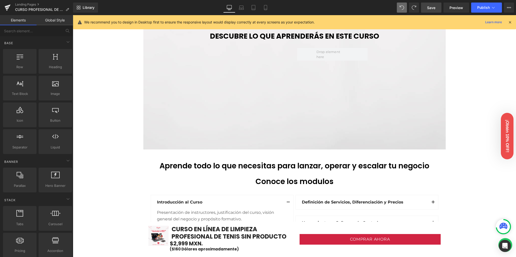
scroll to position [570, 0]
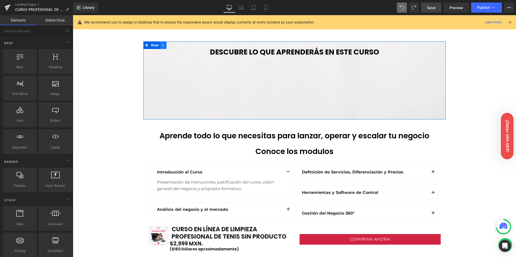
click at [162, 46] on icon at bounding box center [164, 45] width 4 height 4
click at [168, 45] on icon at bounding box center [170, 45] width 4 height 4
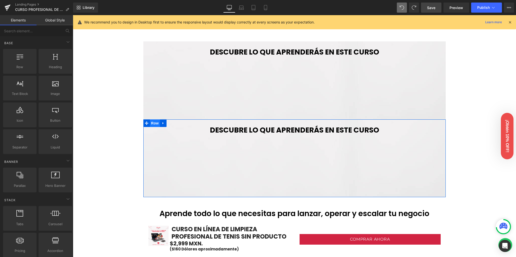
click at [155, 122] on span "Row" at bounding box center [155, 123] width 10 height 8
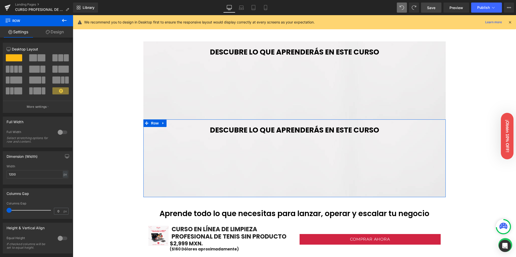
click at [57, 33] on link "Design" at bounding box center [55, 31] width 37 height 11
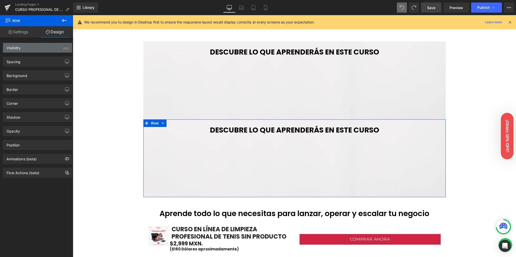
click at [43, 48] on div "Visibility (All)" at bounding box center [37, 48] width 69 height 10
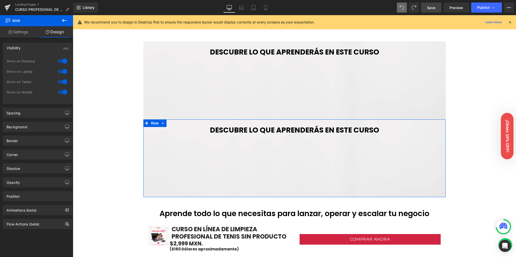
drag, startPoint x: 60, startPoint y: 61, endPoint x: 59, endPoint y: 67, distance: 6.4
click at [60, 61] on div at bounding box center [62, 61] width 12 height 8
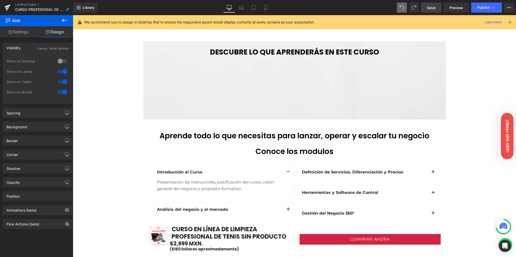
click at [60, 71] on div at bounding box center [62, 71] width 12 height 8
click at [61, 80] on div at bounding box center [62, 82] width 12 height 8
click at [265, 7] on icon at bounding box center [265, 7] width 5 height 5
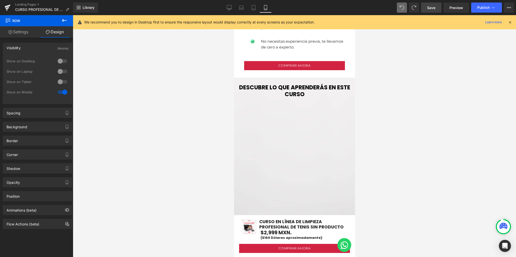
scroll to position [577, 0]
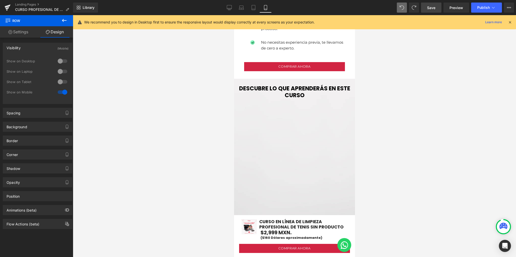
click at [256, 84] on b "DESCUBRE LO QUE APRENDERÁS EN ESTE CURSO" at bounding box center [294, 91] width 111 height 15
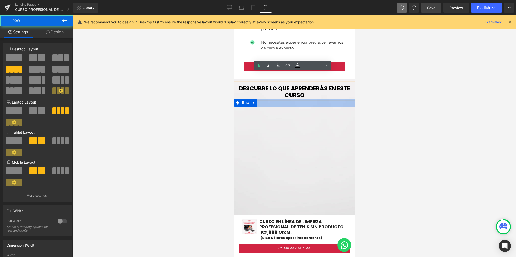
click at [284, 99] on div at bounding box center [294, 103] width 121 height 8
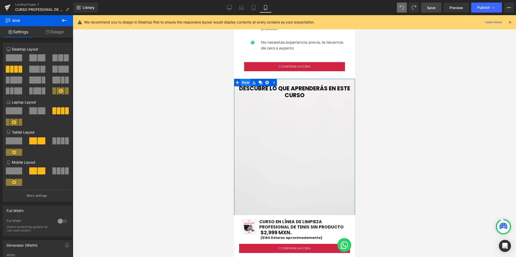
click at [244, 79] on span "Row" at bounding box center [245, 83] width 10 height 8
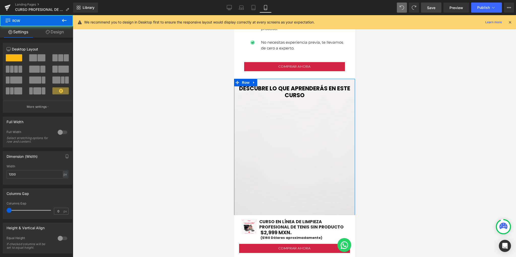
click at [60, 29] on link "Design" at bounding box center [55, 31] width 37 height 11
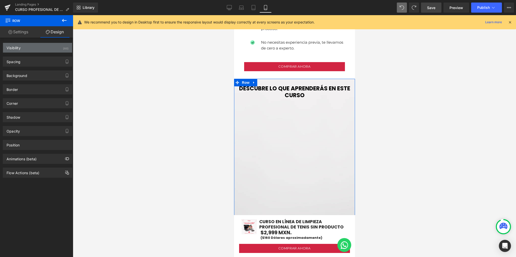
click at [57, 49] on div "Visibility (All)" at bounding box center [37, 48] width 69 height 10
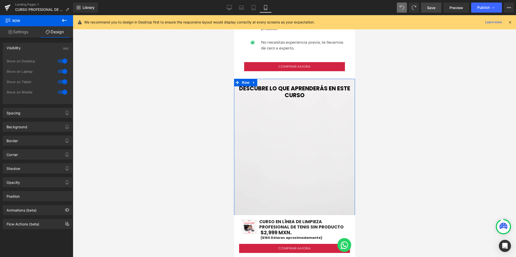
click at [59, 92] on div at bounding box center [62, 92] width 12 height 8
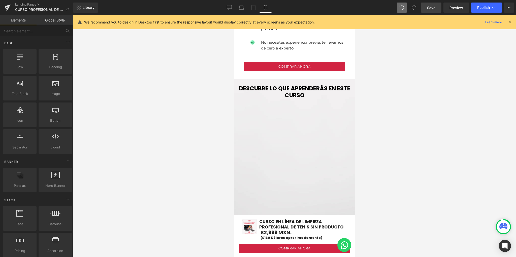
click at [169, 102] on div at bounding box center [294, 135] width 443 height 241
click at [233, 5] on link "Desktop" at bounding box center [229, 8] width 12 height 10
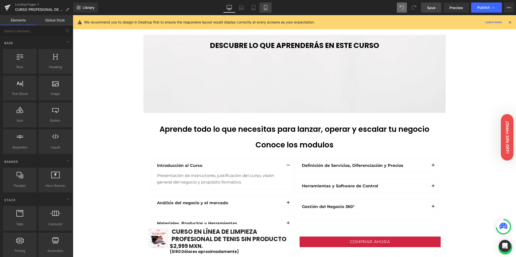
scroll to position [579, 0]
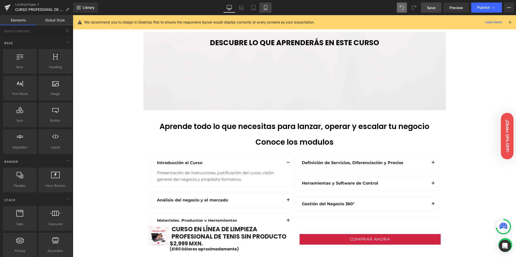
click at [269, 8] on link "Mobile" at bounding box center [266, 8] width 12 height 10
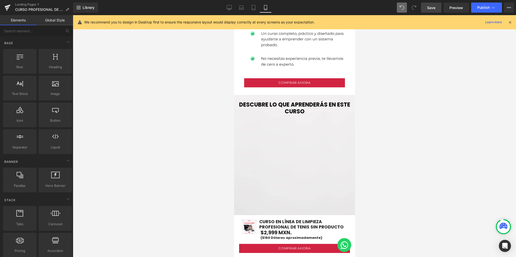
scroll to position [548, 0]
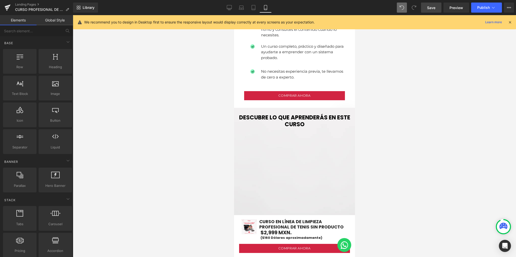
click at [234, 15] on div at bounding box center [234, 15] width 0 height 0
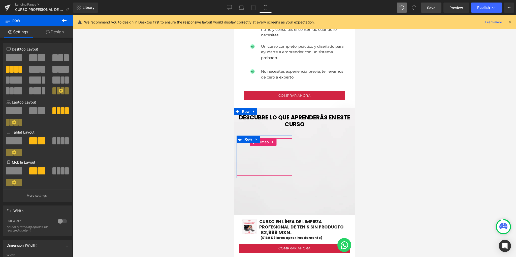
scroll to position [581, 0]
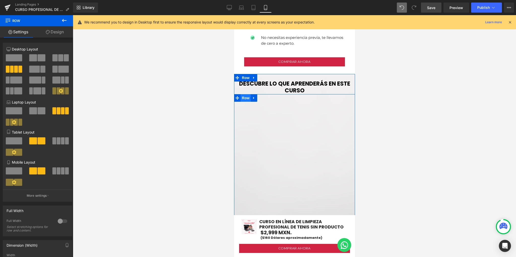
click at [242, 94] on span "Row" at bounding box center [245, 98] width 10 height 8
click at [253, 96] on icon at bounding box center [254, 98] width 4 height 4
click at [263, 94] on link at bounding box center [260, 98] width 7 height 8
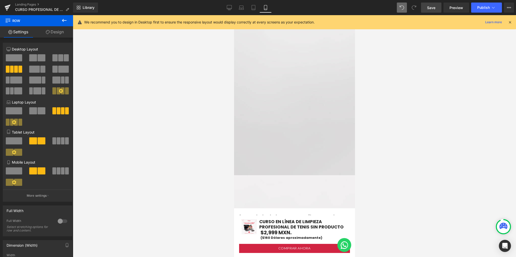
scroll to position [711, 0]
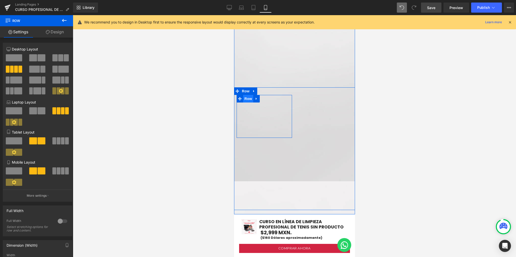
click at [248, 95] on span "Row" at bounding box center [248, 99] width 10 height 8
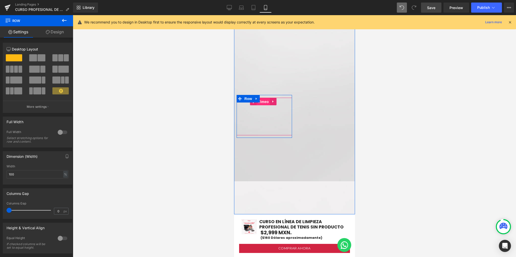
click at [264, 98] on span "Vimeo" at bounding box center [263, 102] width 13 height 8
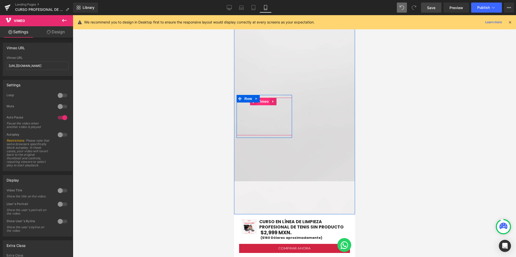
click at [264, 98] on span "Vimeo" at bounding box center [263, 102] width 13 height 8
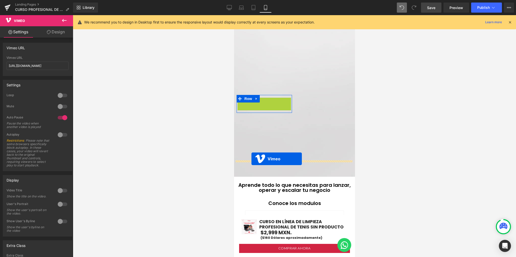
drag, startPoint x: 263, startPoint y: 87, endPoint x: 251, endPoint y: 159, distance: 72.5
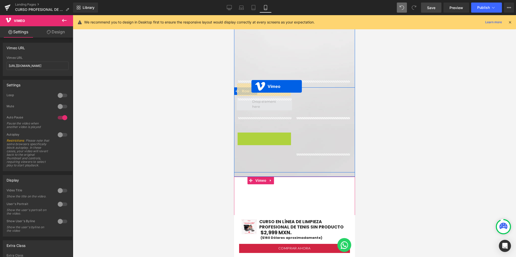
drag, startPoint x: 260, startPoint y: 120, endPoint x: 251, endPoint y: 87, distance: 35.0
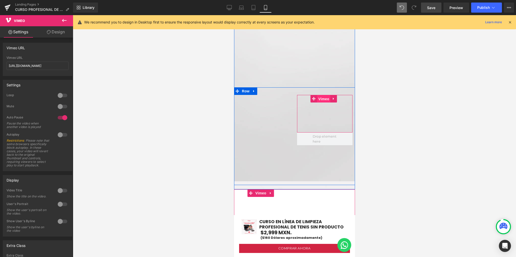
click at [321, 95] on span "Vimeo" at bounding box center [323, 99] width 13 height 8
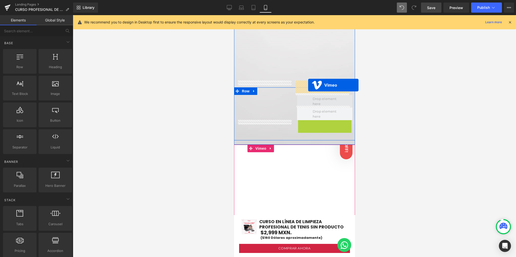
drag, startPoint x: 320, startPoint y: 109, endPoint x: 308, endPoint y: 85, distance: 27.1
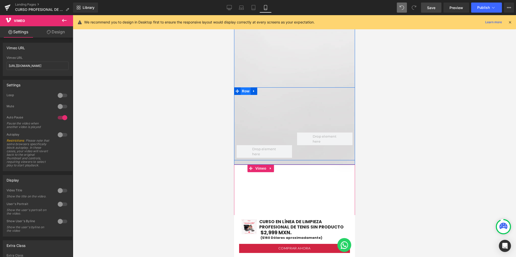
click at [245, 87] on span "Row" at bounding box center [245, 91] width 10 height 8
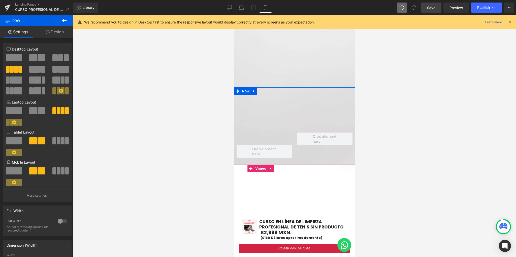
click at [38, 172] on span at bounding box center [42, 170] width 8 height 7
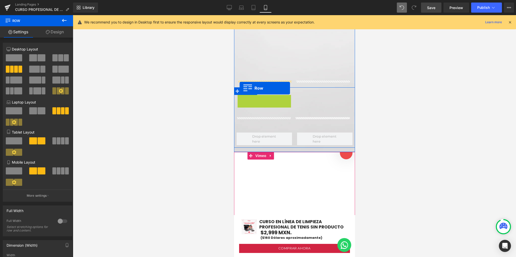
drag, startPoint x: 248, startPoint y: 85, endPoint x: 239, endPoint y: 88, distance: 8.5
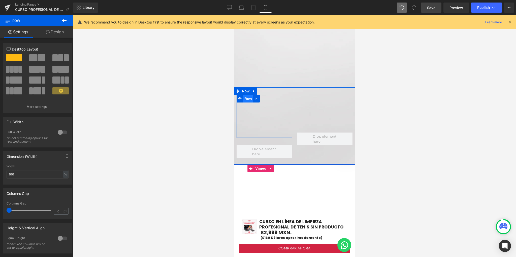
click at [249, 95] on span "Row" at bounding box center [248, 99] width 10 height 8
click at [265, 98] on span "Vimeo" at bounding box center [263, 102] width 13 height 8
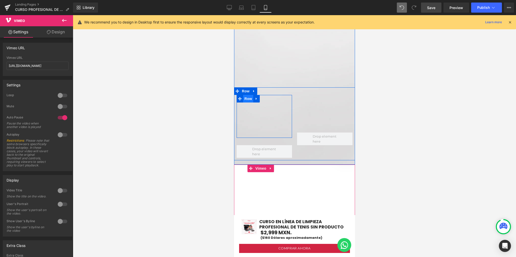
click at [247, 95] on span "Row" at bounding box center [248, 99] width 10 height 8
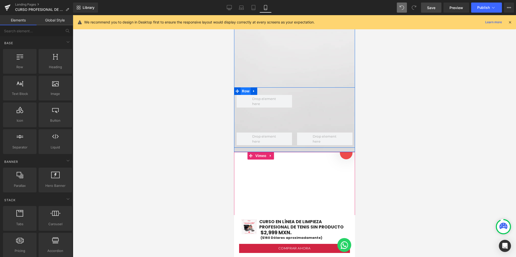
click at [245, 87] on span "Row" at bounding box center [245, 91] width 10 height 8
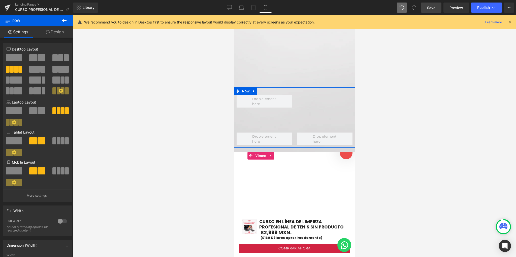
click at [35, 171] on span at bounding box center [33, 170] width 8 height 7
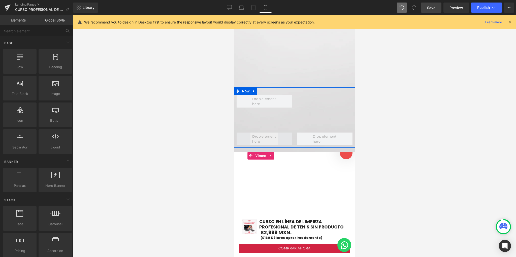
click at [266, 132] on span at bounding box center [264, 138] width 28 height 13
drag, startPoint x: 264, startPoint y: 101, endPoint x: 247, endPoint y: 87, distance: 21.6
click at [264, 101] on div "Vimeo Row" at bounding box center [294, 117] width 121 height 60
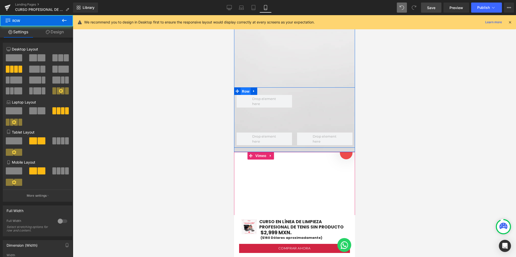
click at [242, 87] on span "Row" at bounding box center [245, 91] width 10 height 8
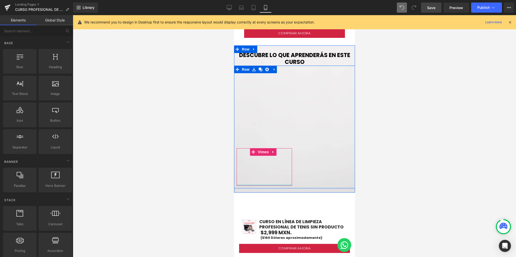
scroll to position [610, 0]
click at [244, 66] on span "Row" at bounding box center [245, 70] width 10 height 8
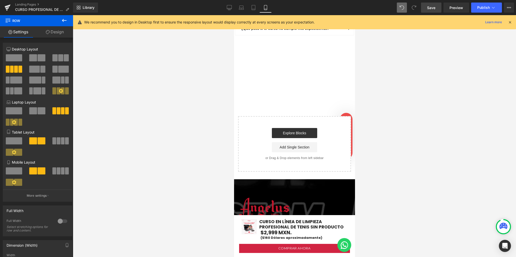
scroll to position [2088, 0]
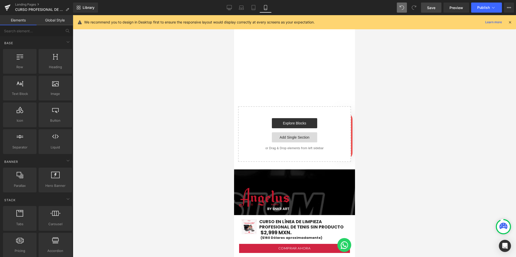
click at [287, 132] on link "Add Single Section" at bounding box center [294, 137] width 45 height 10
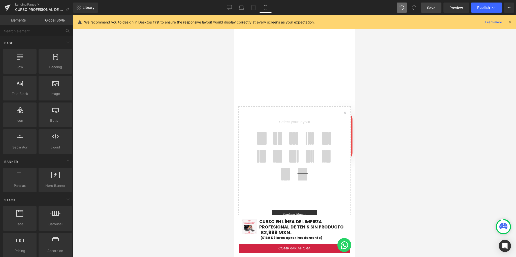
click at [273, 132] on span at bounding box center [275, 138] width 5 height 13
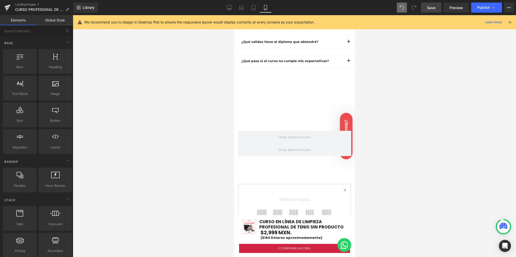
scroll to position [2038, 0]
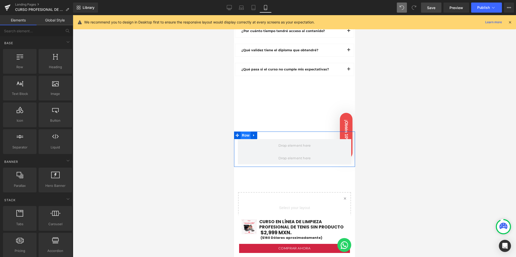
click at [244, 131] on span "Row" at bounding box center [245, 135] width 10 height 8
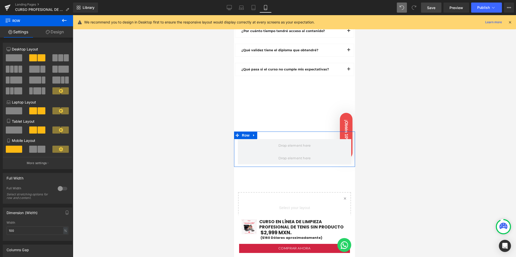
click at [38, 150] on span at bounding box center [42, 148] width 8 height 7
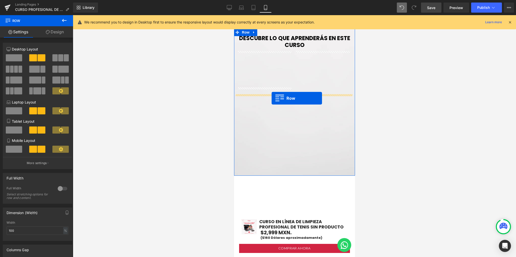
scroll to position [694, 0]
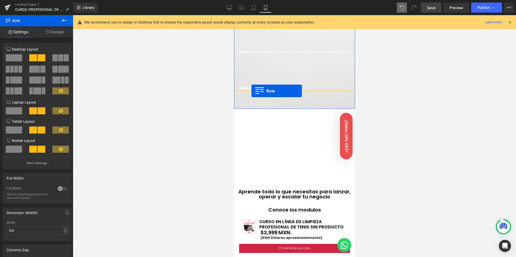
drag, startPoint x: 245, startPoint y: 106, endPoint x: 251, endPoint y: 91, distance: 16.2
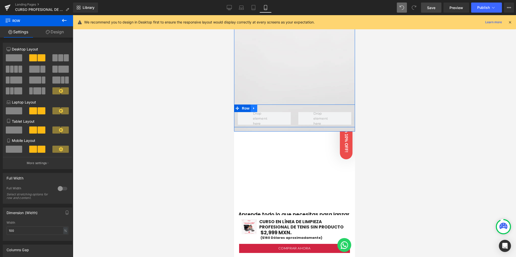
click at [255, 106] on icon at bounding box center [254, 108] width 4 height 4
click at [261, 106] on icon at bounding box center [261, 108] width 4 height 4
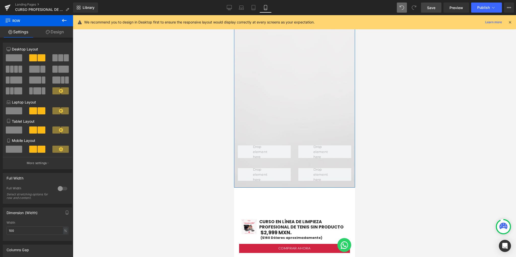
scroll to position [660, 0]
click at [247, 138] on span "Row" at bounding box center [245, 142] width 10 height 8
click at [57, 32] on link "Design" at bounding box center [55, 31] width 37 height 11
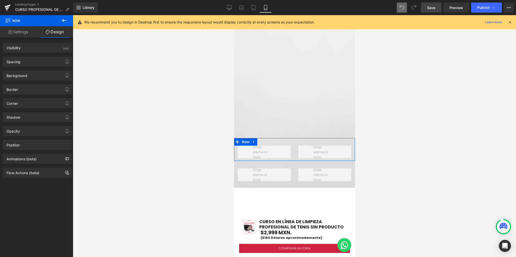
drag, startPoint x: 23, startPoint y: 34, endPoint x: 69, endPoint y: 22, distance: 47.4
click at [24, 34] on link "Settings" at bounding box center [18, 31] width 37 height 11
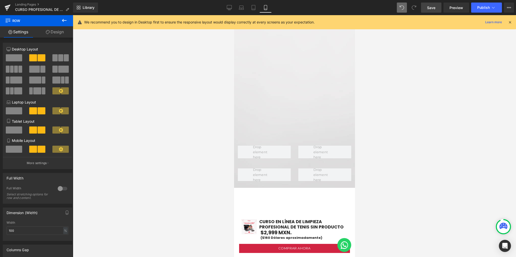
click at [70, 21] on button at bounding box center [64, 20] width 18 height 11
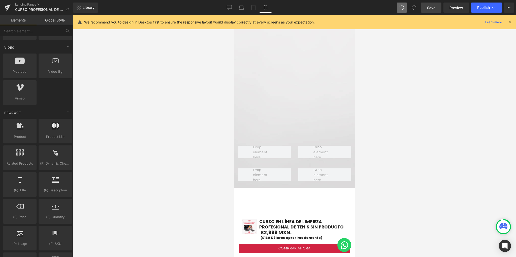
scroll to position [336, 0]
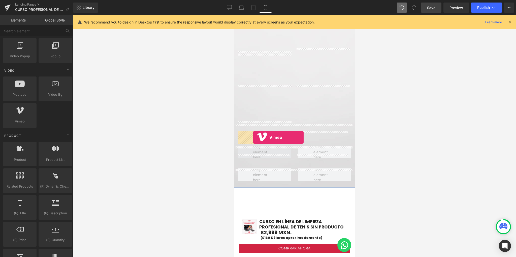
drag, startPoint x: 256, startPoint y: 131, endPoint x: 253, endPoint y: 137, distance: 7.2
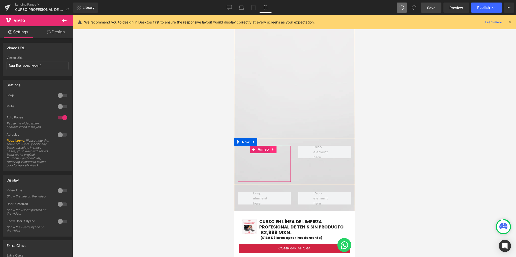
click at [274, 147] on icon at bounding box center [273, 149] width 4 height 4
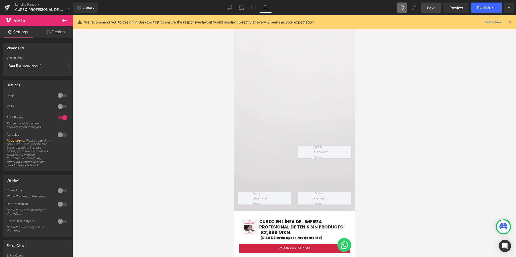
click at [179, 136] on div at bounding box center [294, 135] width 443 height 241
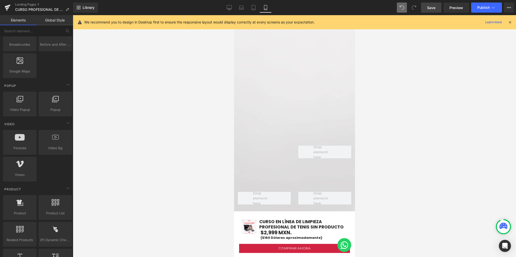
scroll to position [282, 0]
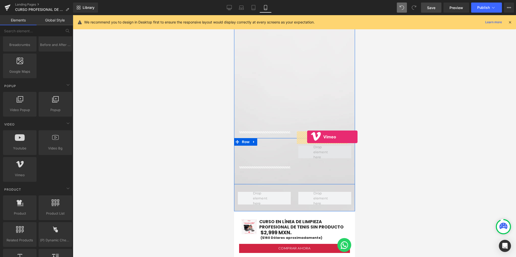
drag, startPoint x: 256, startPoint y: 183, endPoint x: 307, endPoint y: 137, distance: 68.7
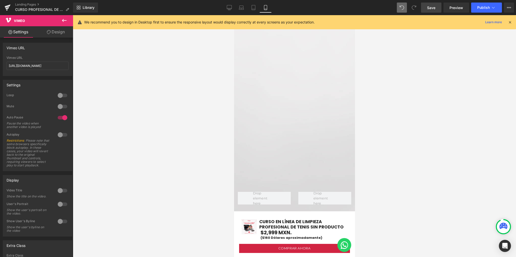
click at [63, 21] on icon at bounding box center [64, 20] width 6 height 6
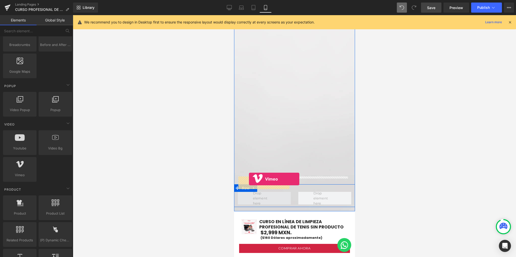
drag, startPoint x: 263, startPoint y: 187, endPoint x: 249, endPoint y: 179, distance: 16.3
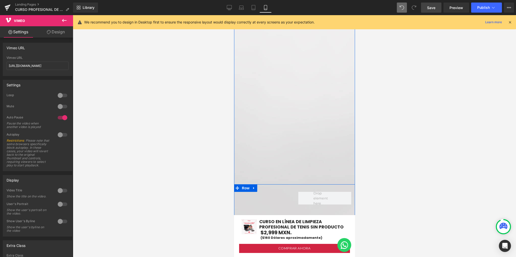
click at [64, 23] on button at bounding box center [64, 20] width 18 height 11
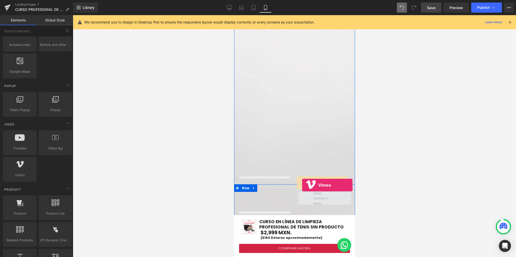
drag, startPoint x: 251, startPoint y: 184, endPoint x: 302, endPoint y: 185, distance: 50.7
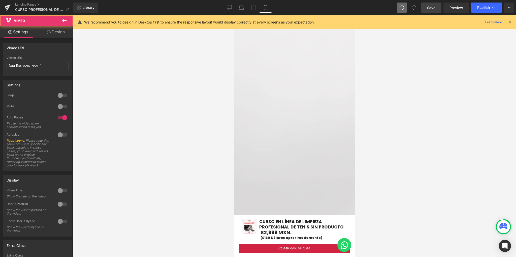
click at [179, 155] on div at bounding box center [294, 135] width 443 height 241
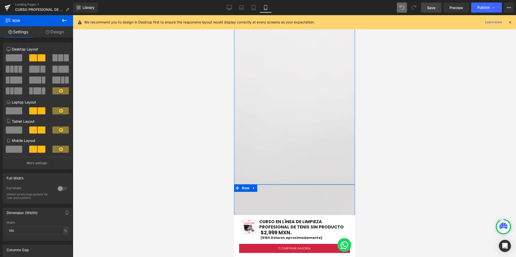
click at [166, 153] on div at bounding box center [294, 135] width 443 height 241
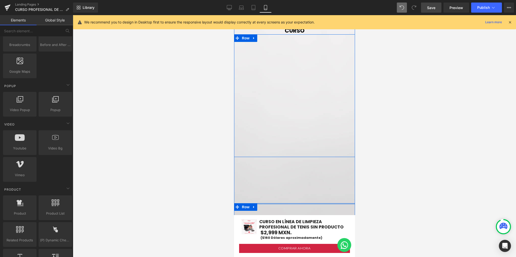
scroll to position [627, 0]
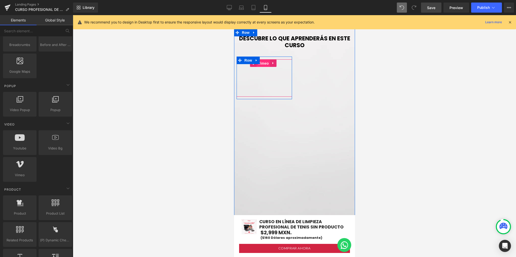
click at [265, 59] on span "Vimeo" at bounding box center [263, 63] width 13 height 8
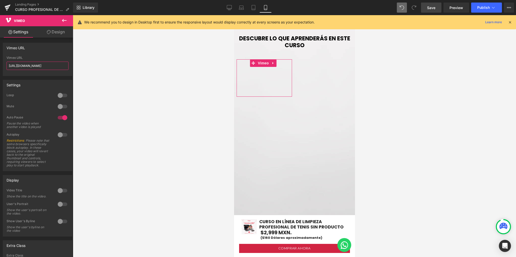
click at [35, 66] on input "https://player.vimeo.com/video/1104369012?badge=0&autopause=0&player_id=0&app_i…" at bounding box center [38, 66] width 62 height 8
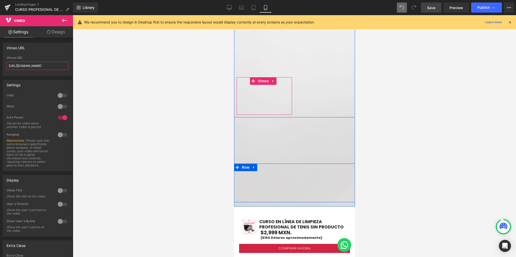
scroll to position [694, 0]
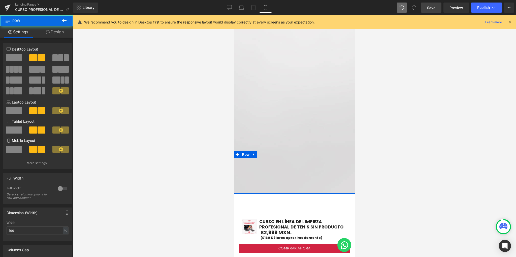
click at [235, 126] on div "Vimeo" at bounding box center [264, 130] width 60 height 36
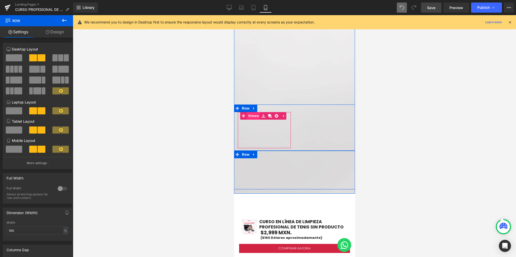
click at [255, 112] on link "Vimeo" at bounding box center [250, 116] width 20 height 8
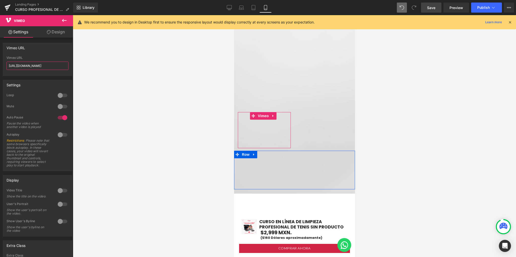
click at [43, 65] on input "https://vimeo.com/57600809" at bounding box center [38, 66] width 62 height 8
type input "https://player.vimeo.com/video/1104369012?badge=0&autopause=0&player_id=0&app_i…"
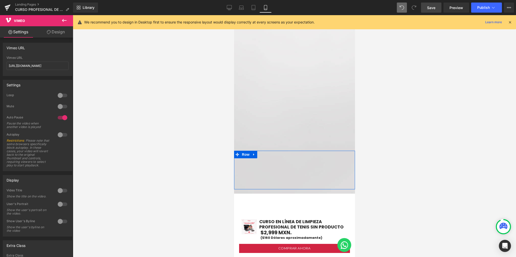
click at [120, 84] on div at bounding box center [294, 135] width 443 height 241
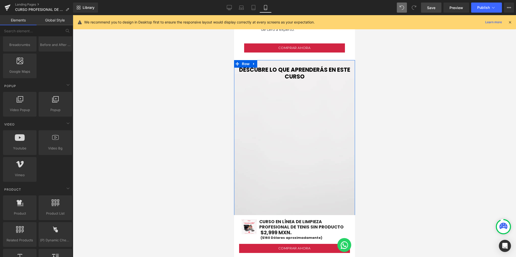
scroll to position [593, 0]
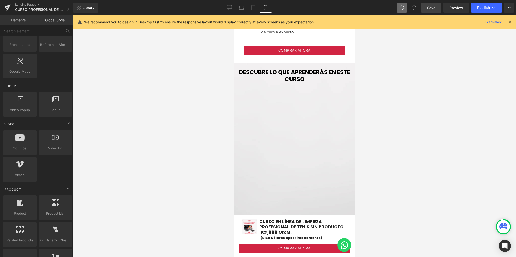
click at [406, 81] on div at bounding box center [294, 135] width 443 height 241
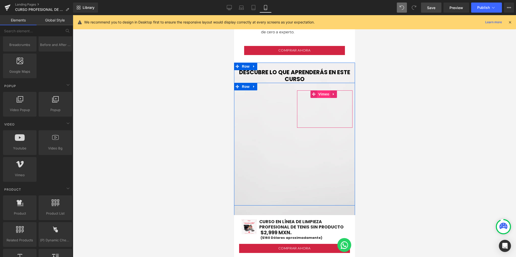
click at [321, 90] on span "Vimeo" at bounding box center [323, 94] width 13 height 8
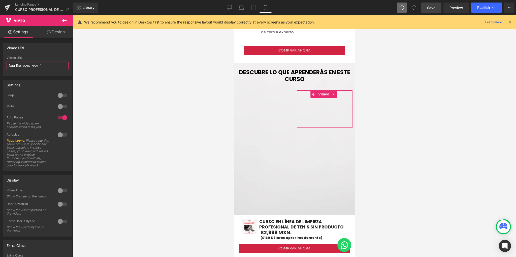
click at [45, 67] on input "https://player.vimeo.com/video/1104368959?badge=0&autopause=0&player_id=0&app_i…" at bounding box center [38, 66] width 62 height 8
click at [46, 67] on input "https://player.vimeo.com/video/1104368959?badge=0&autopause=0&player_id=0&app_i…" at bounding box center [38, 66] width 62 height 8
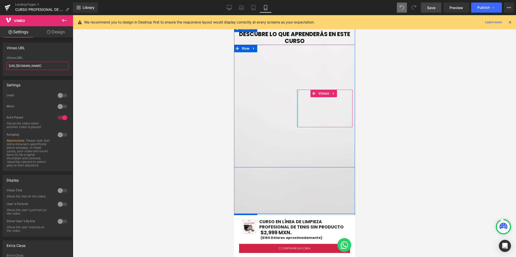
scroll to position [660, 0]
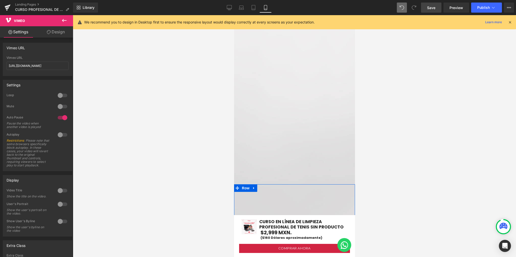
drag, startPoint x: 117, startPoint y: 122, endPoint x: 359, endPoint y: 129, distance: 242.3
click at [402, 134] on div at bounding box center [294, 135] width 443 height 241
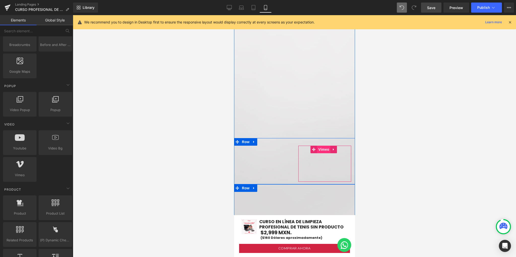
click at [322, 145] on span "Vimeo" at bounding box center [323, 149] width 13 height 8
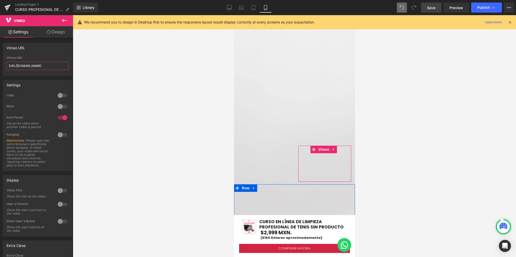
click at [32, 68] on input "https://vimeo.com/57600809" at bounding box center [38, 66] width 62 height 8
paste input "player.vimeo.com/video/1104368959?badge=0&autopause=0&player_id=0&app_id=5847"
type input "https://player.vimeo.com/video/1104368959?badge=0&autopause=0&player_id=0&app_i…"
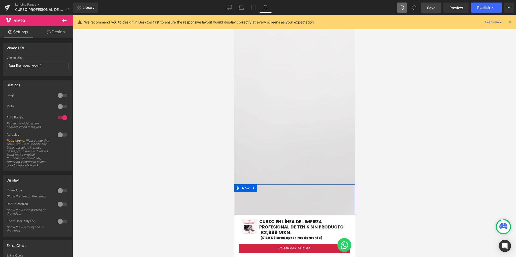
scroll to position [0, 0]
click at [113, 77] on div at bounding box center [294, 135] width 443 height 241
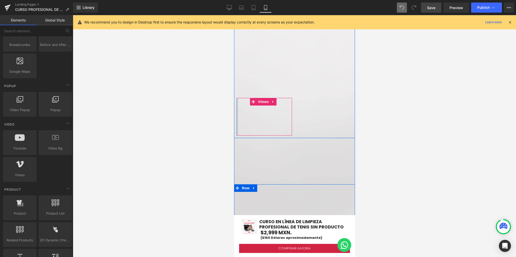
scroll to position [627, 0]
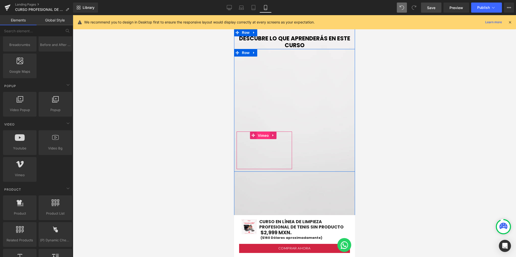
click at [259, 132] on span "Vimeo" at bounding box center [263, 136] width 13 height 8
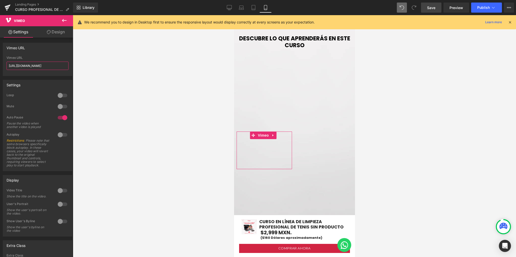
click at [45, 65] on input "https://player.vimeo.com/video/1104296163?badge=0&autopause=0&player_id=0&app_i…" at bounding box center [38, 66] width 62 height 8
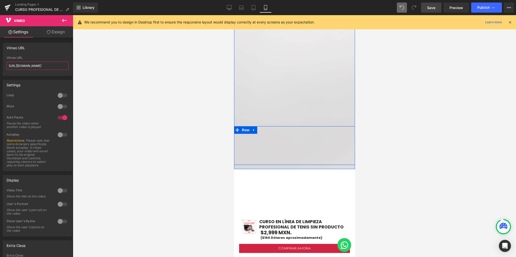
scroll to position [727, 0]
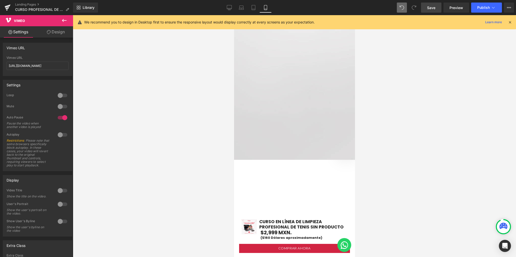
drag, startPoint x: 166, startPoint y: 115, endPoint x: 207, endPoint y: 117, distance: 41.4
click at [168, 115] on div at bounding box center [294, 135] width 443 height 241
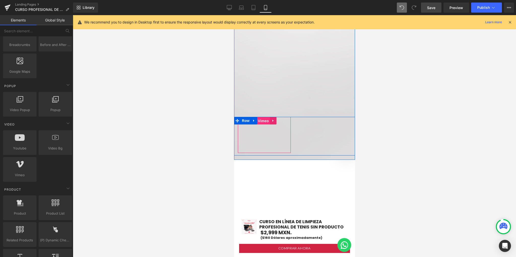
click at [262, 117] on span "Vimeo" at bounding box center [263, 121] width 13 height 8
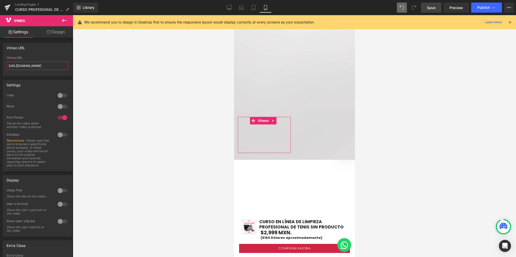
click at [57, 67] on input "https://vimeo.com/57600809" at bounding box center [38, 66] width 62 height 8
paste input "player.vimeo.com/video/1104296163?badge=0&autopause=0&player_id=0&app_id=5847"
type input "https://player.vimeo.com/video/1104296163?badge=0&autopause=0&player_id=0&app_i…"
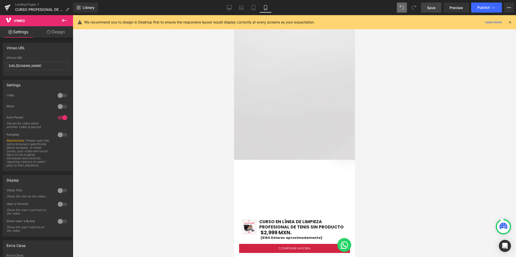
scroll to position [0, 0]
click at [123, 85] on div at bounding box center [294, 135] width 443 height 241
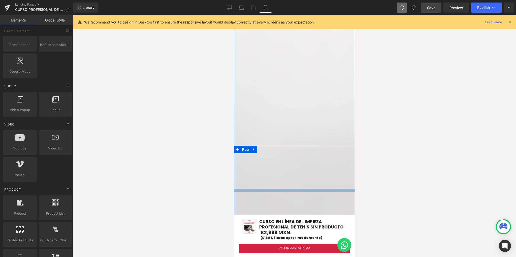
scroll to position [627, 0]
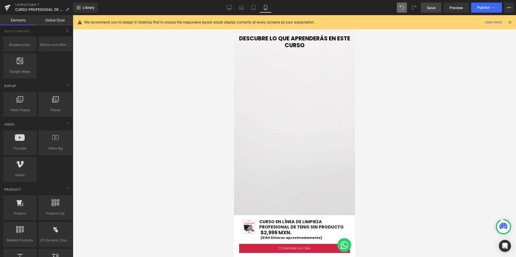
click at [411, 93] on div at bounding box center [294, 135] width 443 height 241
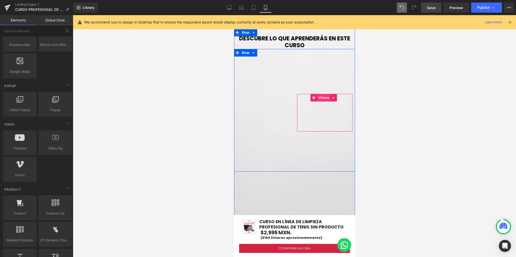
click at [320, 94] on span "Vimeo" at bounding box center [323, 98] width 13 height 8
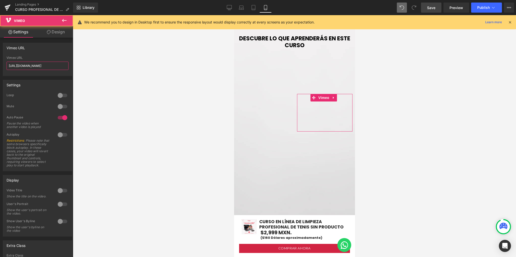
click at [50, 67] on input "https://player.vimeo.com/video/1104329071?badge=0&autopause=0&player_id=0&app_i…" at bounding box center [38, 66] width 62 height 8
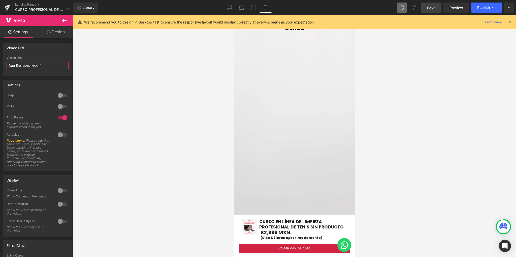
scroll to position [694, 0]
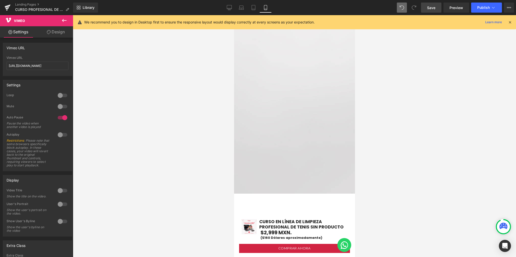
click at [415, 144] on div at bounding box center [294, 135] width 443 height 241
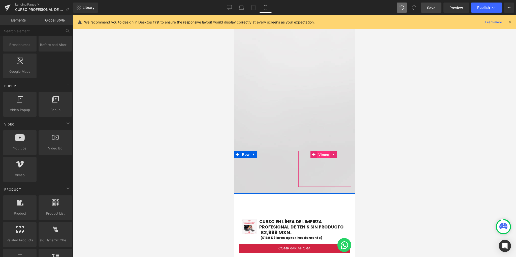
click at [318, 151] on span "Vimeo" at bounding box center [323, 155] width 13 height 8
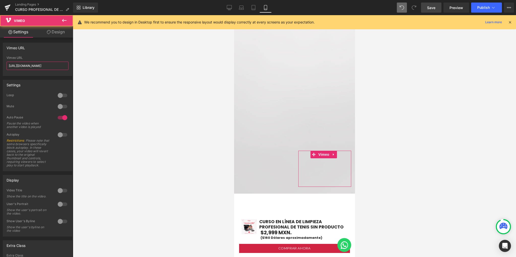
click at [33, 68] on input "https://vimeo.com/57600809" at bounding box center [38, 66] width 62 height 8
paste input "player.vimeo.com/video/1104329071?badge=0&autopause=0&player_id=0&app_id=5847"
type input "https://player.vimeo.com/video/1104329071?badge=0&autopause=0&player_id=0&app_i…"
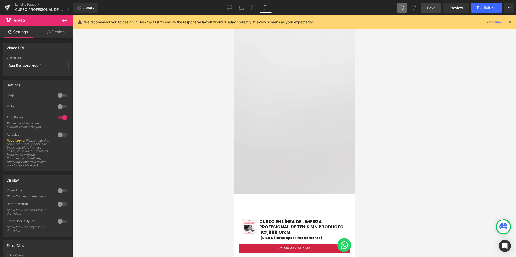
scroll to position [0, 0]
click at [129, 74] on div at bounding box center [294, 135] width 443 height 241
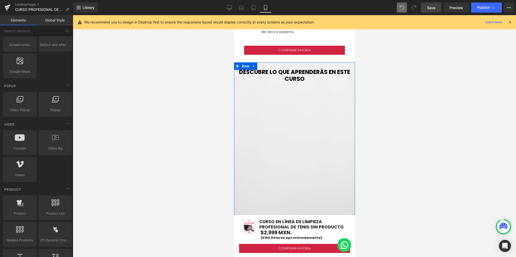
scroll to position [593, 0]
click at [247, 83] on span "Row" at bounding box center [245, 87] width 10 height 8
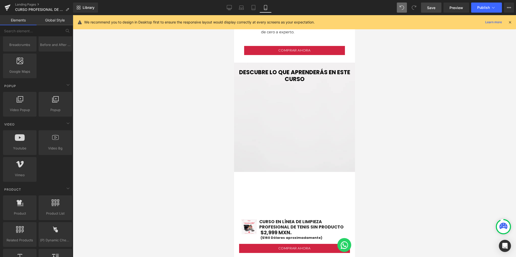
click at [189, 90] on div at bounding box center [294, 135] width 443 height 241
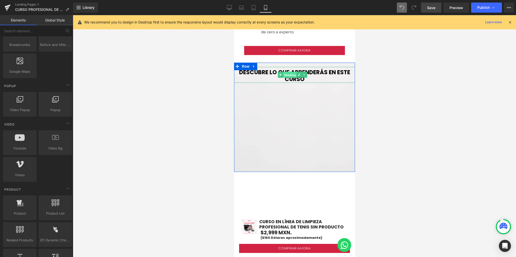
click at [292, 72] on span "Heading" at bounding box center [290, 75] width 14 height 6
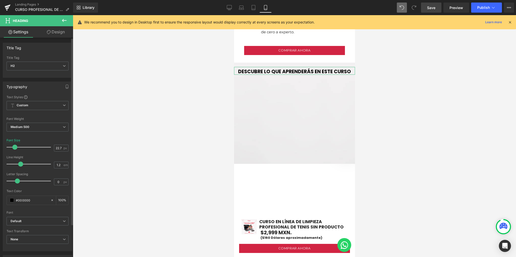
click at [14, 148] on span at bounding box center [14, 146] width 5 height 5
click at [132, 123] on div at bounding box center [294, 135] width 443 height 241
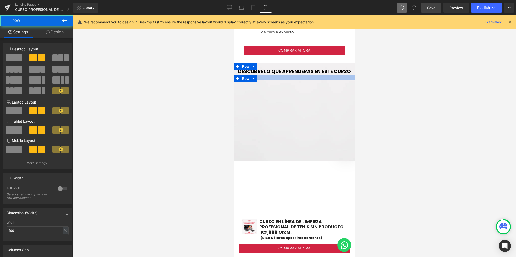
drag, startPoint x: 296, startPoint y: 69, endPoint x: 445, endPoint y: 97, distance: 150.8
click at [297, 75] on div at bounding box center [294, 77] width 121 height 5
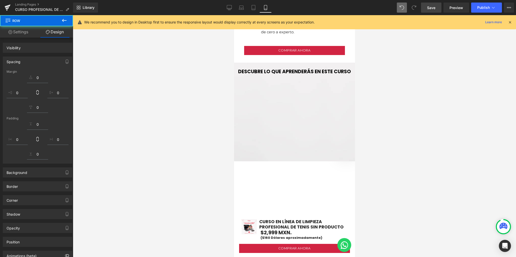
click at [171, 89] on div at bounding box center [294, 135] width 443 height 241
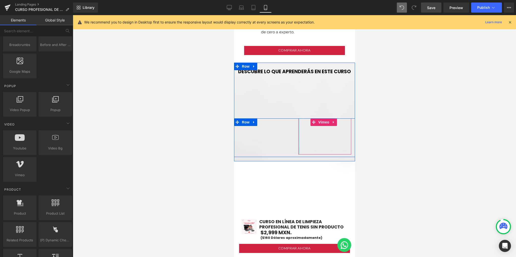
scroll to position [660, 0]
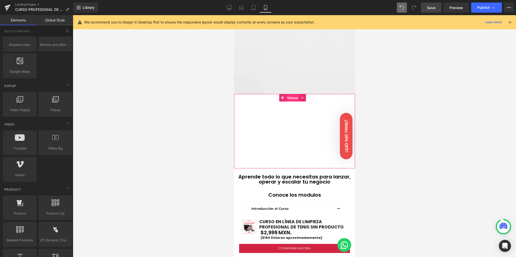
click at [292, 94] on span "Vimeo" at bounding box center [292, 98] width 13 height 8
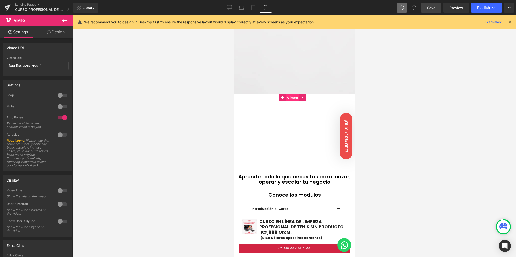
click at [290, 94] on span "Vimeo" at bounding box center [292, 98] width 13 height 8
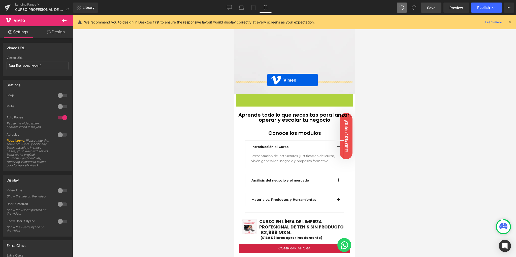
drag, startPoint x: 294, startPoint y: 85, endPoint x: 267, endPoint y: 80, distance: 27.7
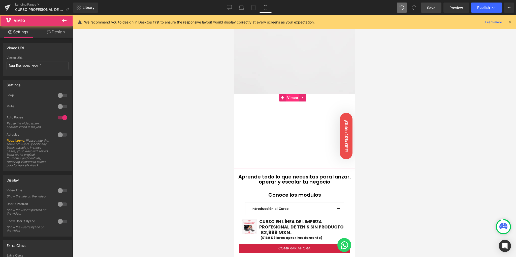
click at [289, 94] on span "Vimeo" at bounding box center [292, 98] width 13 height 8
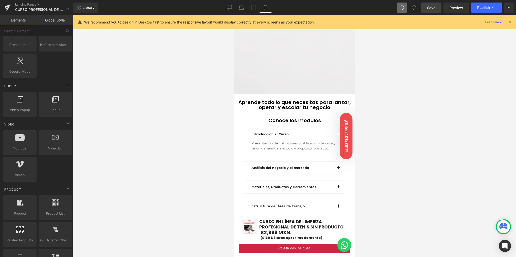
click at [185, 101] on div at bounding box center [294, 135] width 443 height 241
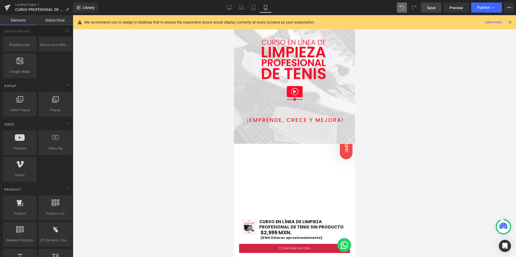
scroll to position [0, 0]
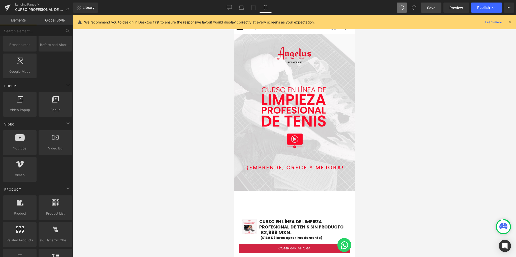
click at [433, 7] on span "Save" at bounding box center [431, 7] width 8 height 5
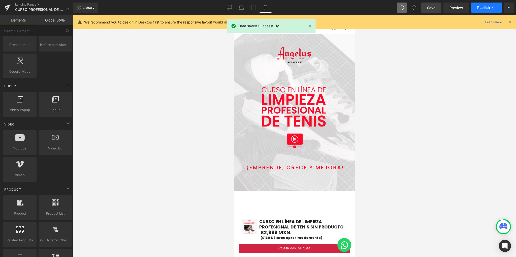
click at [480, 8] on span "Publish" at bounding box center [483, 8] width 13 height 4
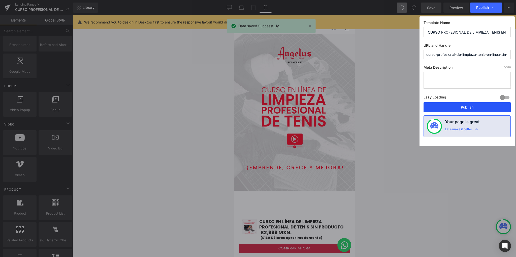
click at [457, 106] on button "Publish" at bounding box center [467, 107] width 87 height 10
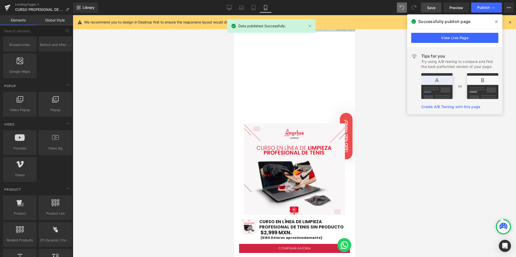
scroll to position [168, 0]
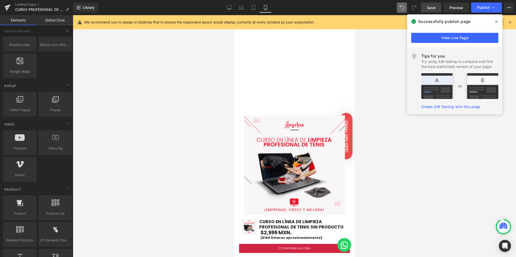
click at [498, 22] on span at bounding box center [497, 22] width 8 height 8
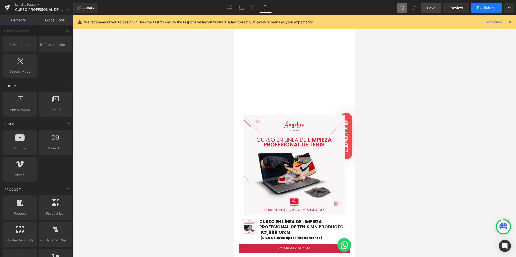
click at [494, 8] on icon at bounding box center [493, 7] width 5 height 5
drag, startPoint x: 381, startPoint y: 53, endPoint x: 448, endPoint y: 15, distance: 76.5
click at [458, 3] on link "Preview" at bounding box center [457, 8] width 26 height 10
click at [225, 7] on link "Desktop" at bounding box center [229, 8] width 12 height 10
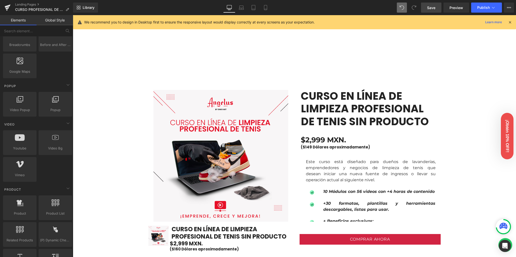
scroll to position [269, 0]
click at [267, 4] on link "Mobile" at bounding box center [266, 8] width 12 height 10
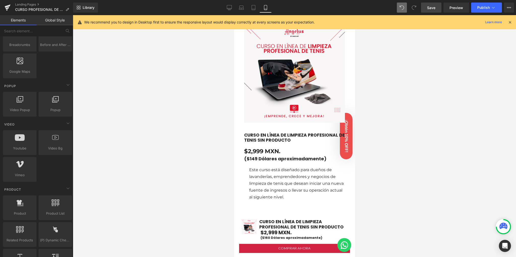
scroll to position [253, 0]
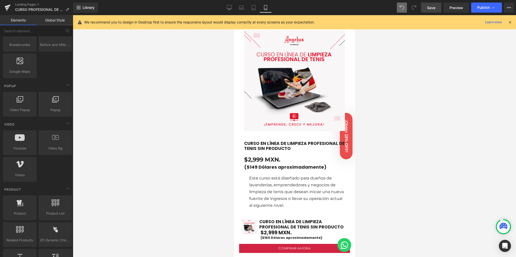
click at [268, 237] on div "Loading Product" at bounding box center [257, 237] width 27 height 6
click at [269, 237] on div "Loading Product" at bounding box center [257, 237] width 27 height 6
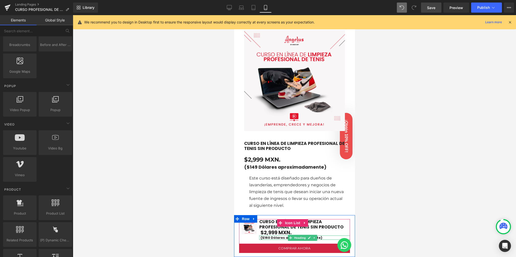
click at [274, 237] on h1 "($160 Dólares aproximadamente)" at bounding box center [304, 237] width 89 height 4
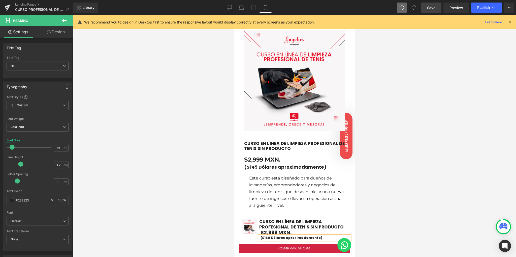
click at [269, 236] on div "Loading Product" at bounding box center [257, 237] width 27 height 6
click at [268, 236] on div "Loading Product" at bounding box center [257, 237] width 27 height 6
click at [267, 237] on div "Loading Product" at bounding box center [257, 237] width 27 height 6
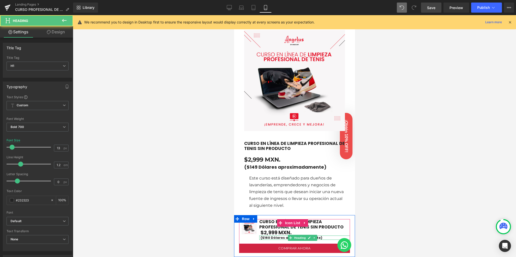
click at [275, 237] on h1 "($160 Dólares aproximadamente)" at bounding box center [304, 237] width 89 height 4
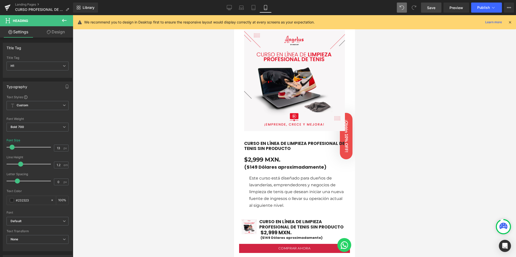
click at [434, 7] on span "Save" at bounding box center [431, 7] width 8 height 5
click at [228, 6] on icon at bounding box center [229, 7] width 5 height 5
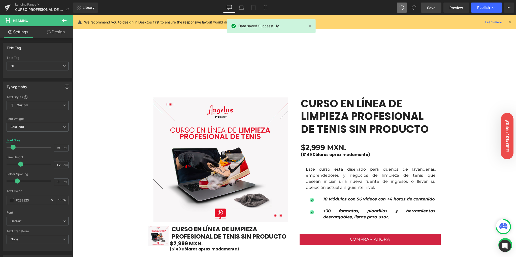
scroll to position [264, 0]
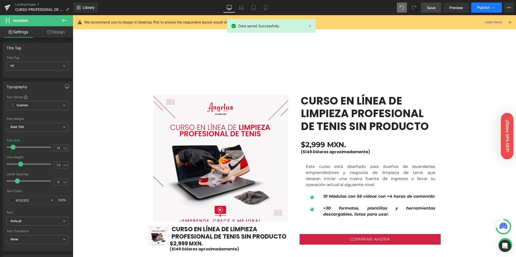
click at [476, 7] on button "Publish" at bounding box center [486, 8] width 31 height 10
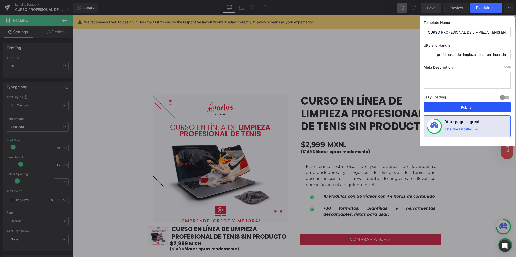
click at [456, 110] on button "Publish" at bounding box center [467, 107] width 87 height 10
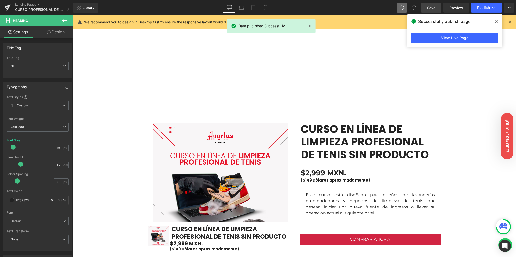
scroll to position [197, 0]
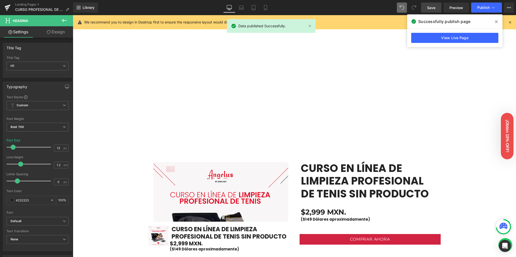
click at [496, 20] on icon at bounding box center [496, 21] width 3 height 3
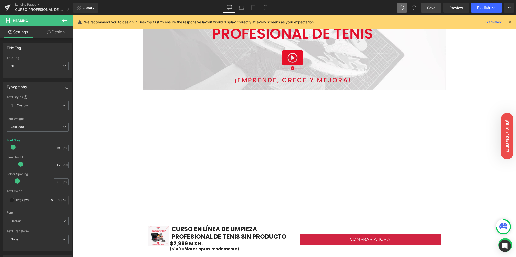
scroll to position [0, 0]
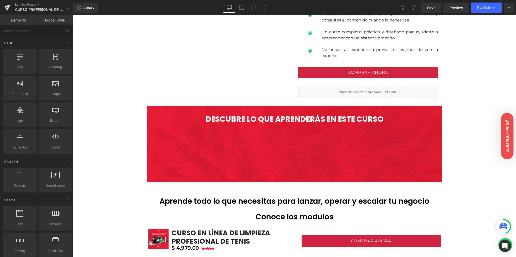
scroll to position [571, 0]
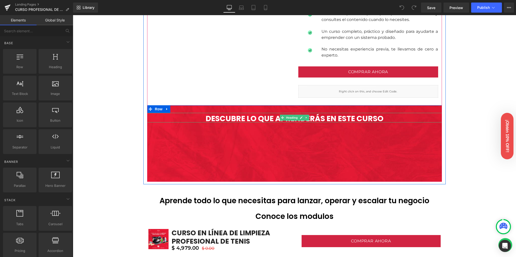
click at [265, 119] on b "DESCUBRE LO QUE APRENDERÁS EN ESTE CURSO" at bounding box center [295, 118] width 178 height 11
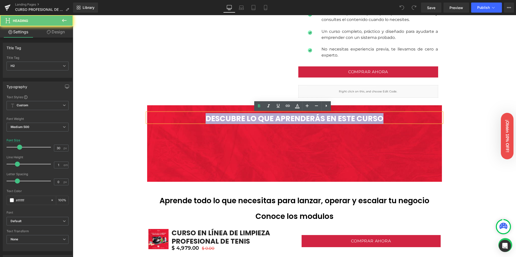
click at [265, 119] on b "DESCUBRE LO QUE APRENDERÁS EN ESTE CURSO" at bounding box center [295, 118] width 178 height 11
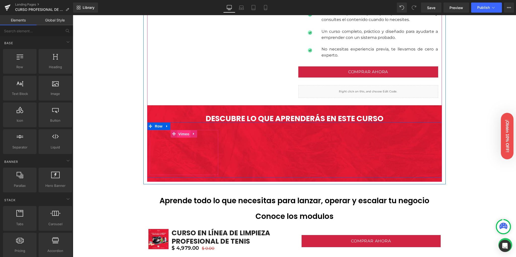
click at [184, 136] on span "Vimeo" at bounding box center [183, 134] width 13 height 8
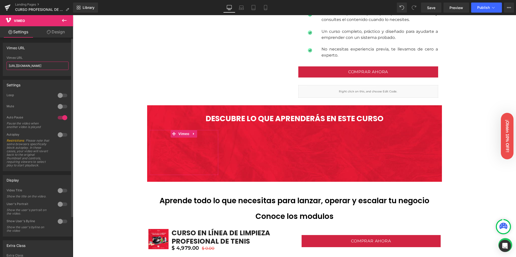
click at [26, 65] on input "[URL][DOMAIN_NAME]" at bounding box center [38, 66] width 62 height 8
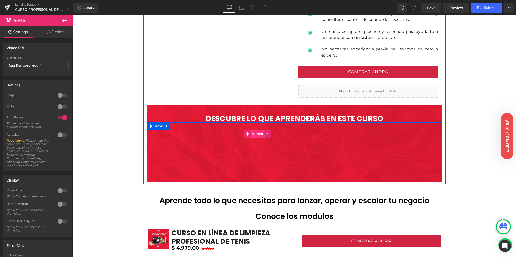
click at [255, 135] on span "Vimeo" at bounding box center [257, 134] width 13 height 8
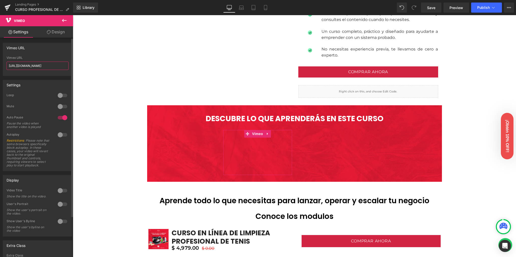
click at [39, 68] on input "[URL][DOMAIN_NAME]" at bounding box center [38, 66] width 62 height 8
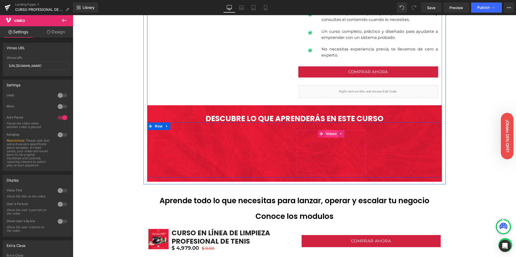
click at [331, 133] on span "Vimeo" at bounding box center [331, 134] width 13 height 8
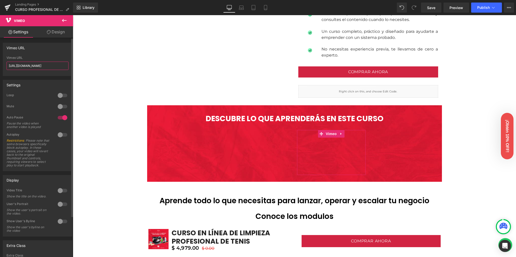
click at [43, 64] on input "[URL][DOMAIN_NAME]" at bounding box center [38, 66] width 62 height 8
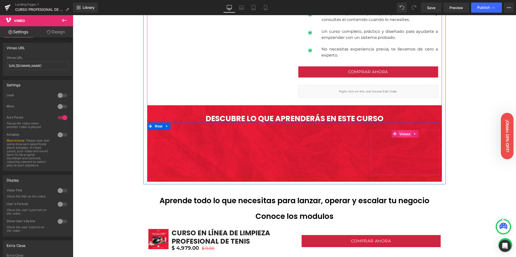
click at [404, 134] on span "Vimeo" at bounding box center [404, 134] width 13 height 8
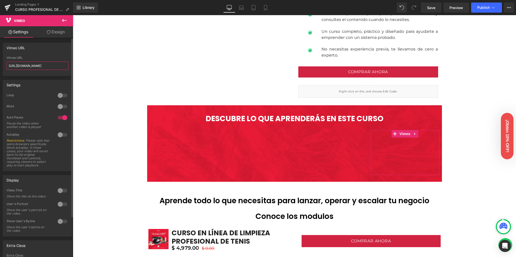
click at [45, 65] on input "[URL][DOMAIN_NAME]" at bounding box center [38, 66] width 62 height 8
